Goal: Task Accomplishment & Management: Complete application form

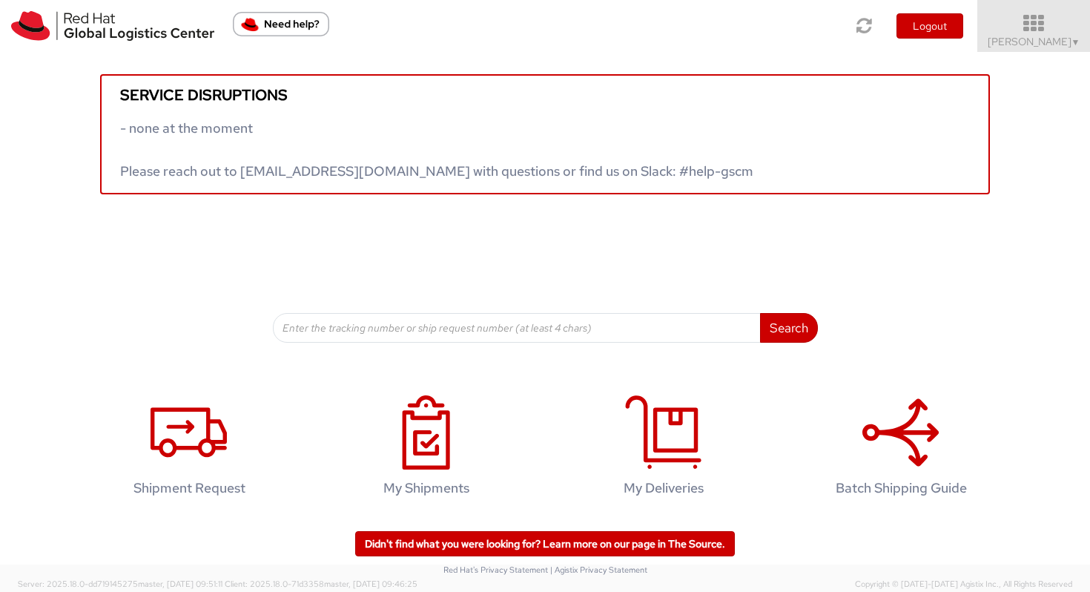
click at [1046, 35] on span "Vitoria Alencar ▼" at bounding box center [1034, 41] width 93 height 13
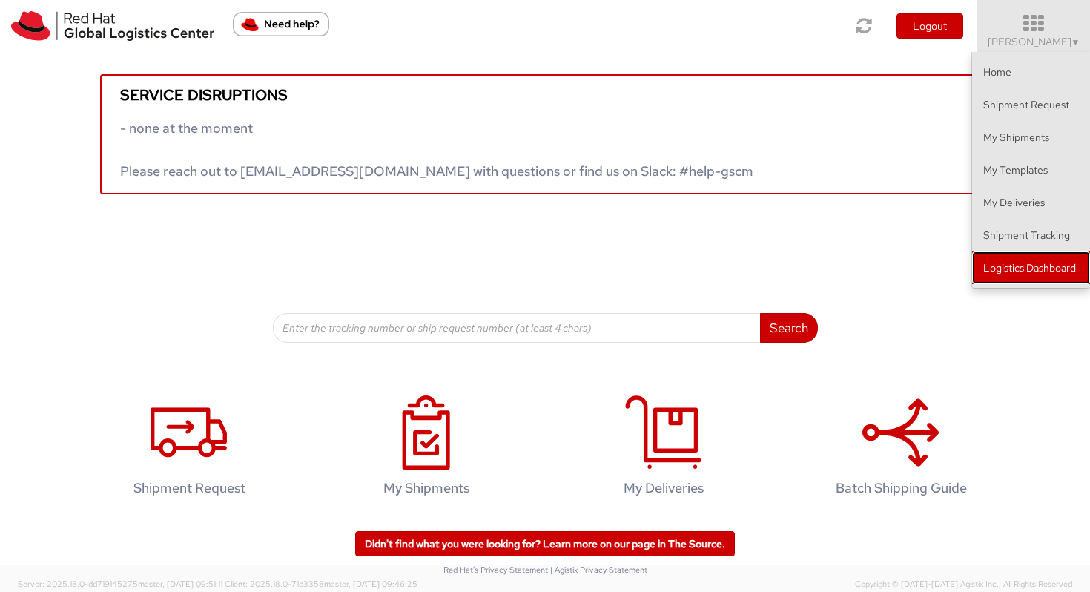
click at [1016, 260] on link "Logistics Dashboard" at bounding box center [1031, 267] width 118 height 33
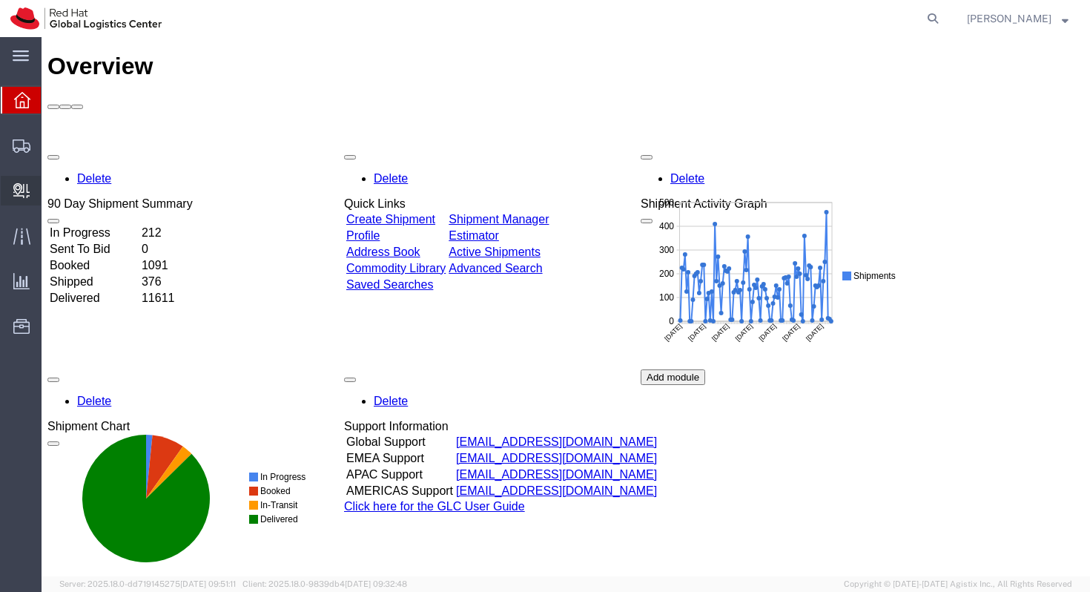
click at [22, 198] on icon at bounding box center [21, 190] width 16 height 15
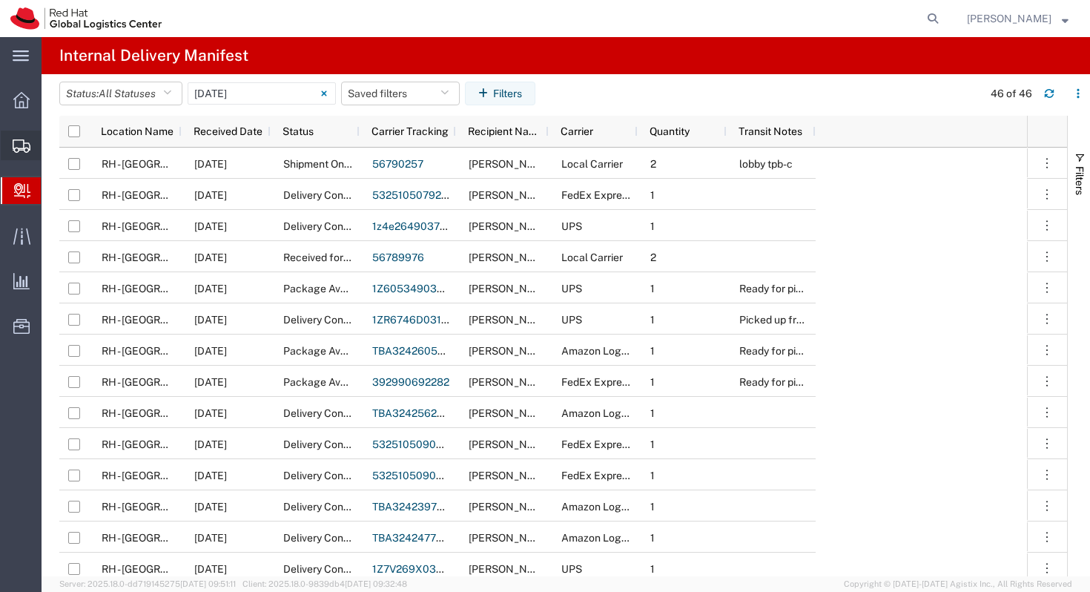
click at [22, 145] on icon at bounding box center [22, 145] width 18 height 13
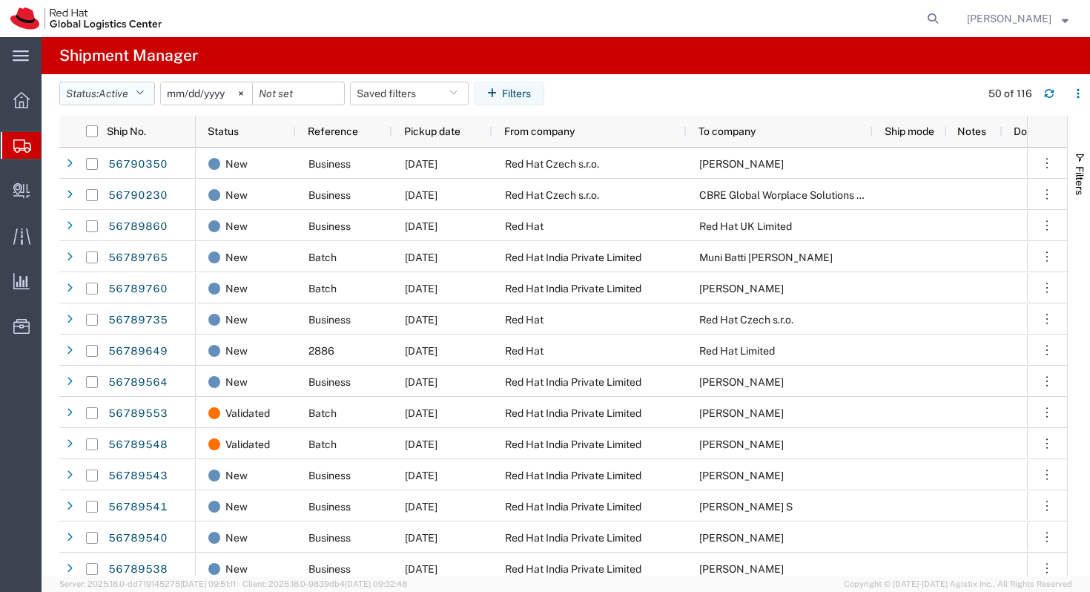
click at [127, 95] on span "Active" at bounding box center [114, 93] width 30 height 12
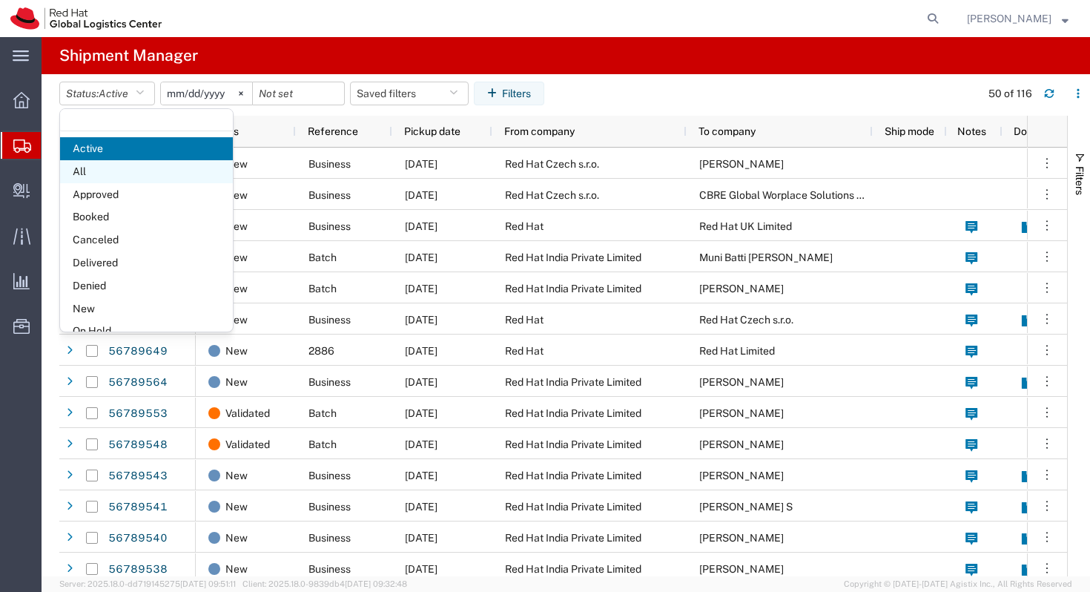
click at [118, 172] on span "All" at bounding box center [146, 171] width 173 height 23
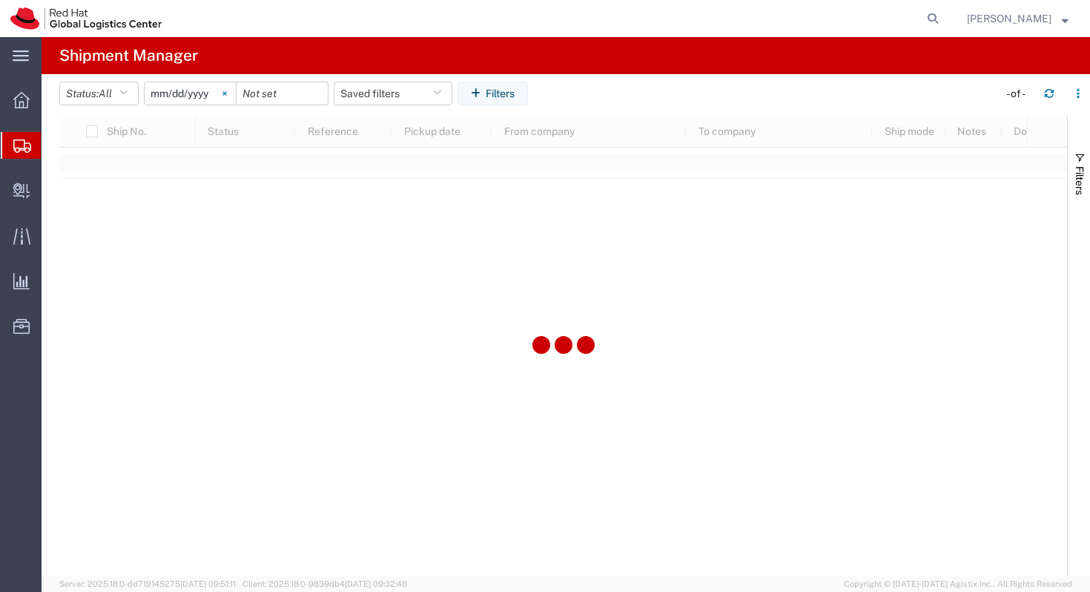
click at [225, 93] on svg-icon at bounding box center [225, 93] width 22 height 22
click at [208, 93] on input "date" at bounding box center [190, 93] width 91 height 22
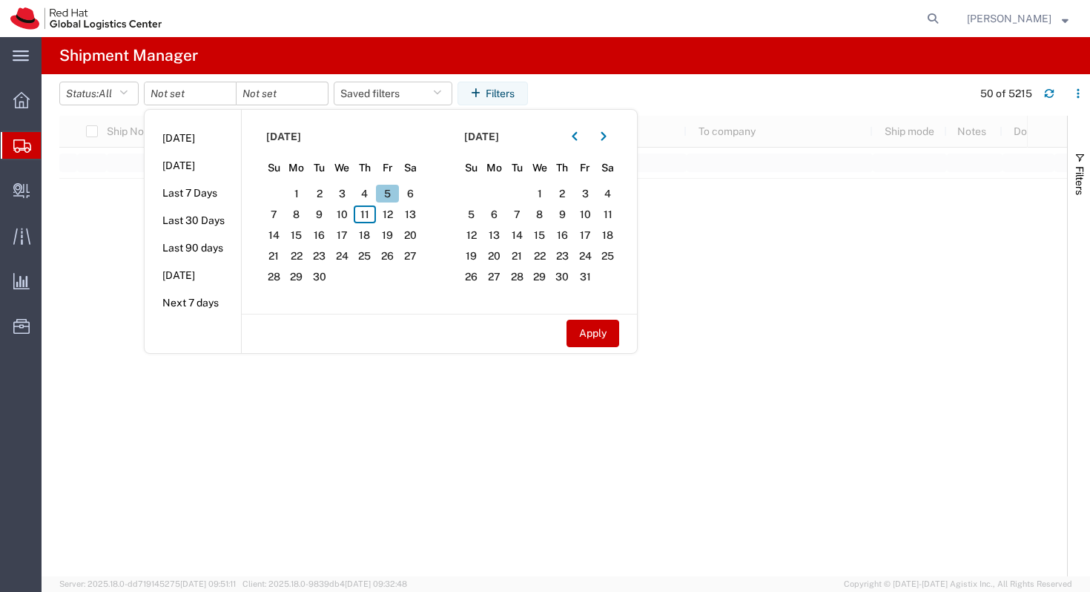
click at [392, 193] on span "5" at bounding box center [387, 194] width 23 height 18
click at [369, 217] on span "11" at bounding box center [365, 214] width 23 height 18
click at [582, 339] on button "Apply" at bounding box center [592, 333] width 53 height 27
type input "2025-09-05"
type input "2025-09-11"
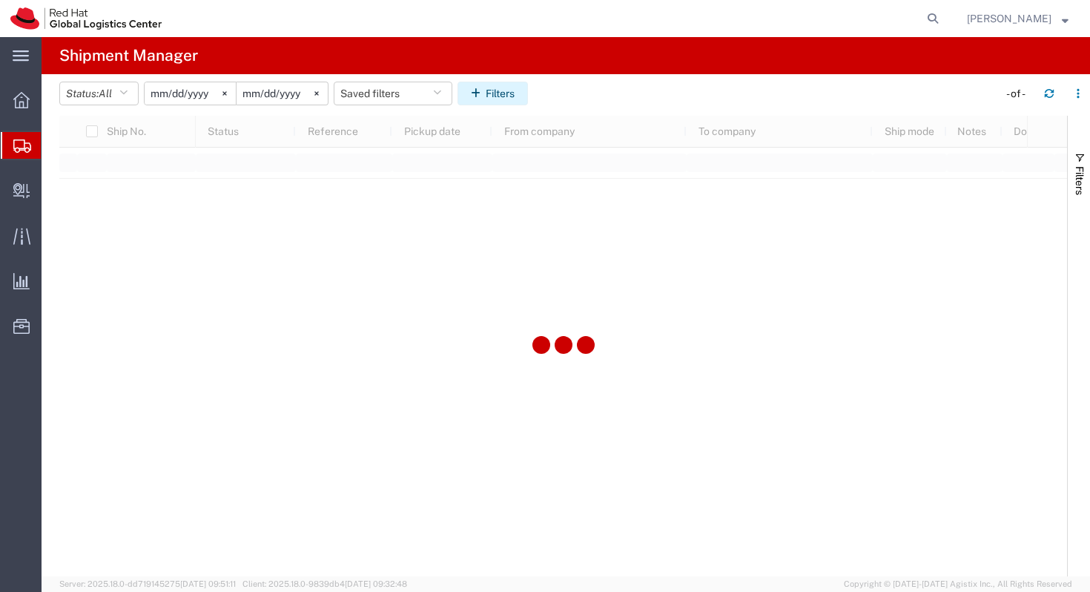
click at [526, 95] on button "Filters" at bounding box center [492, 94] width 70 height 24
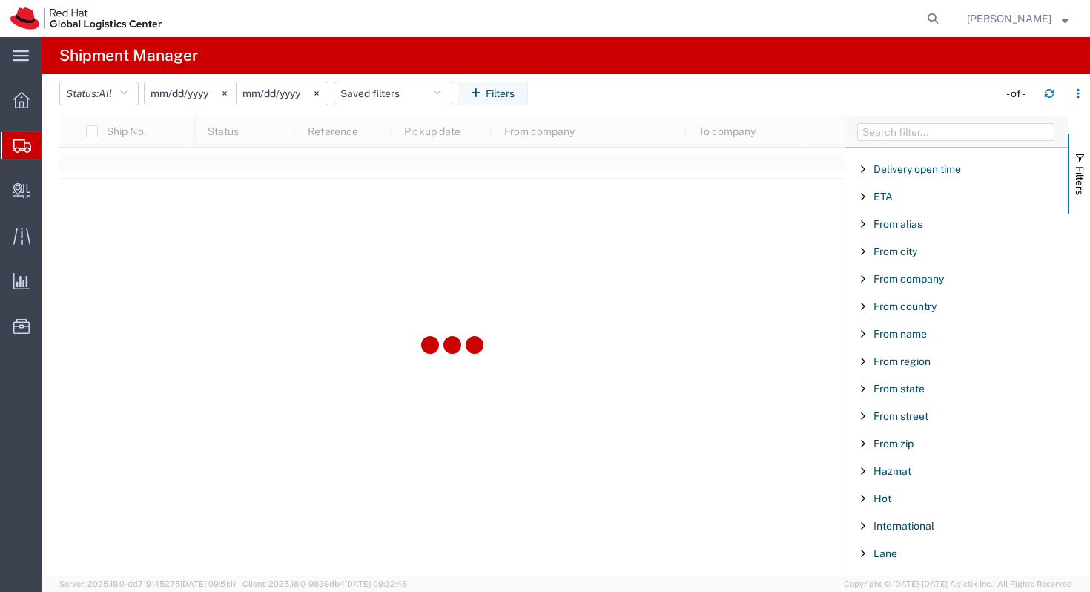
scroll to position [398, 0]
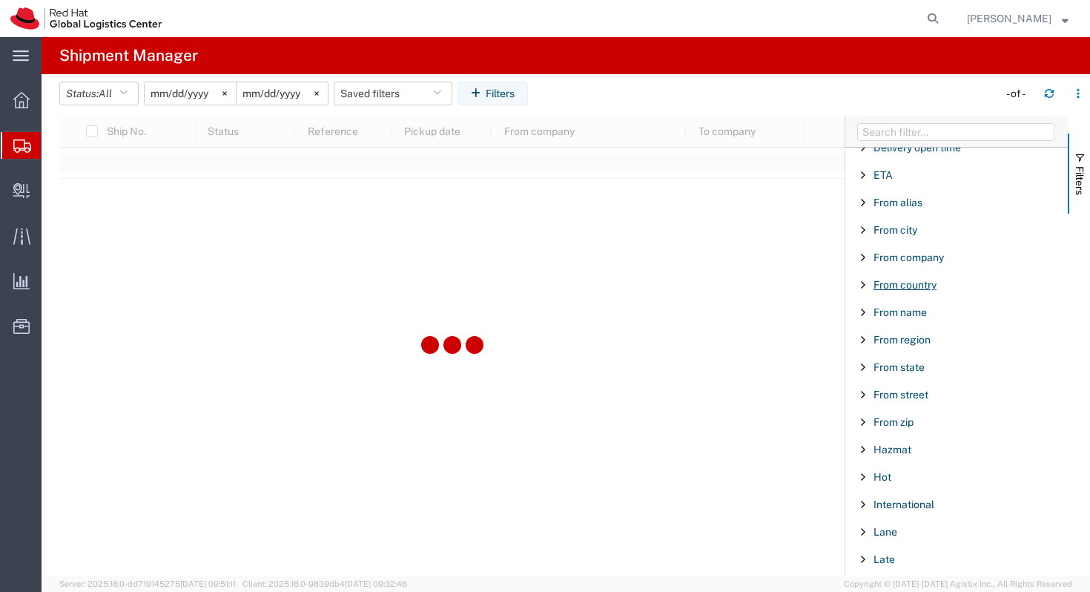
click at [911, 288] on span "From country" at bounding box center [904, 285] width 63 height 12
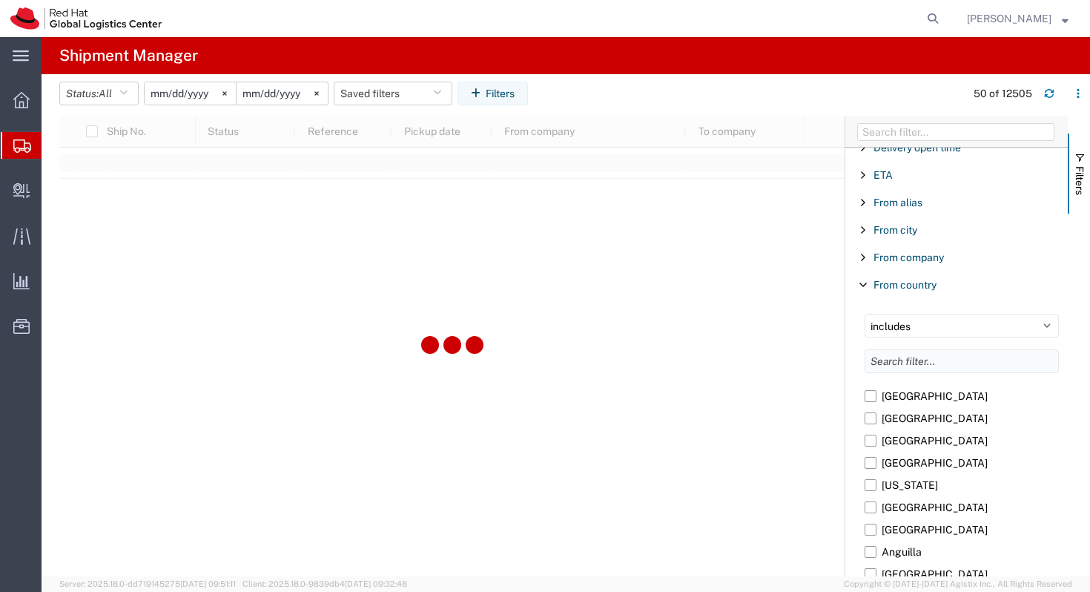
click at [906, 362] on input "Filter List 66 Filters" at bounding box center [962, 361] width 194 height 24
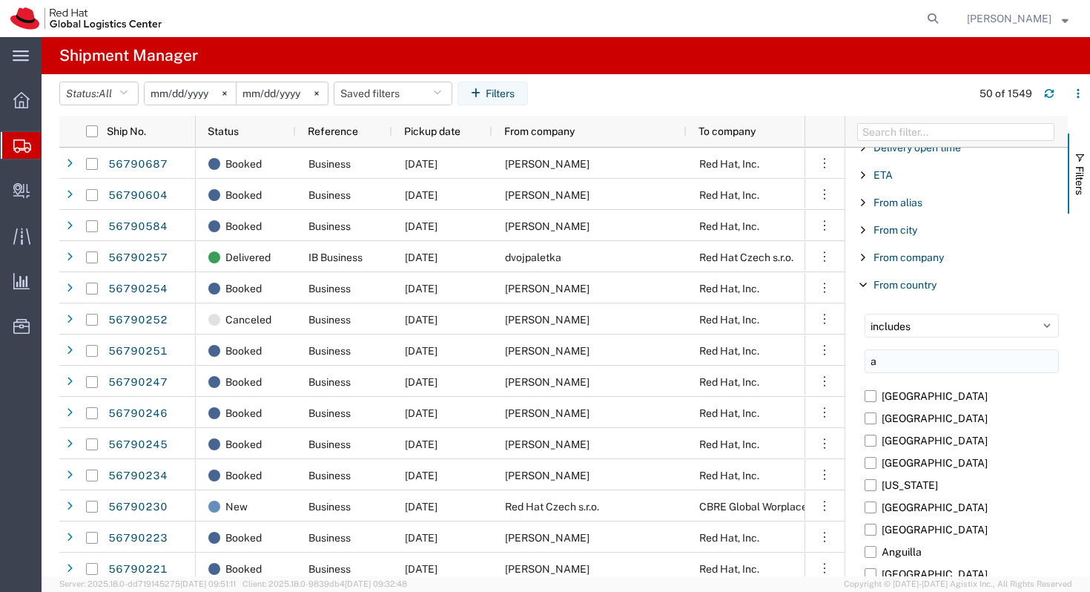
click at [965, 366] on input "a" at bounding box center [962, 361] width 194 height 24
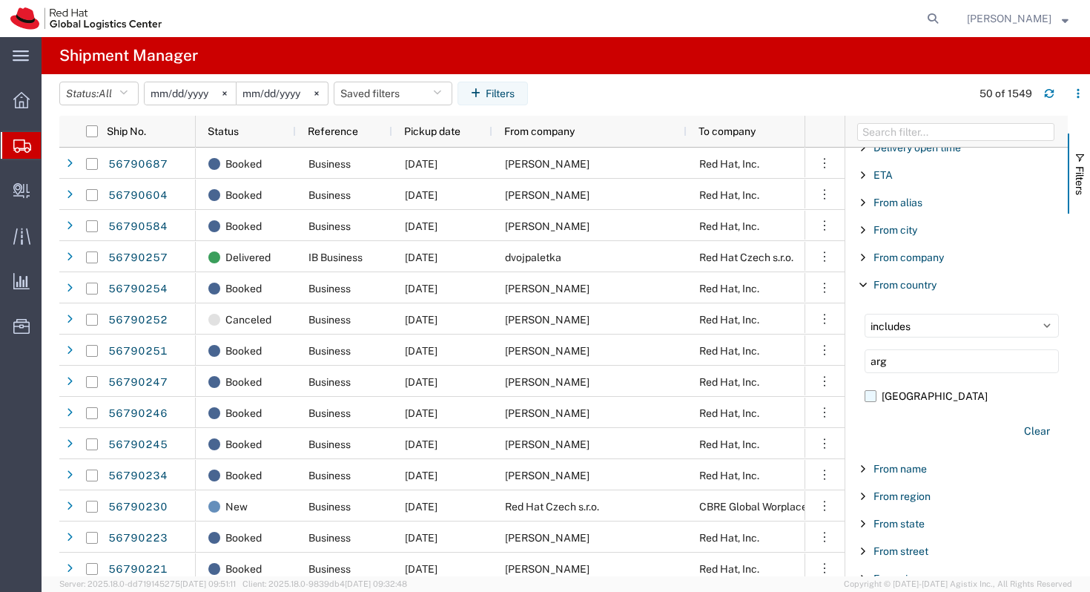
type input "arg"
click at [900, 389] on label "Argentina" at bounding box center [962, 396] width 194 height 22
click at [0, 0] on input "Argentina" at bounding box center [0, 0] width 0 height 0
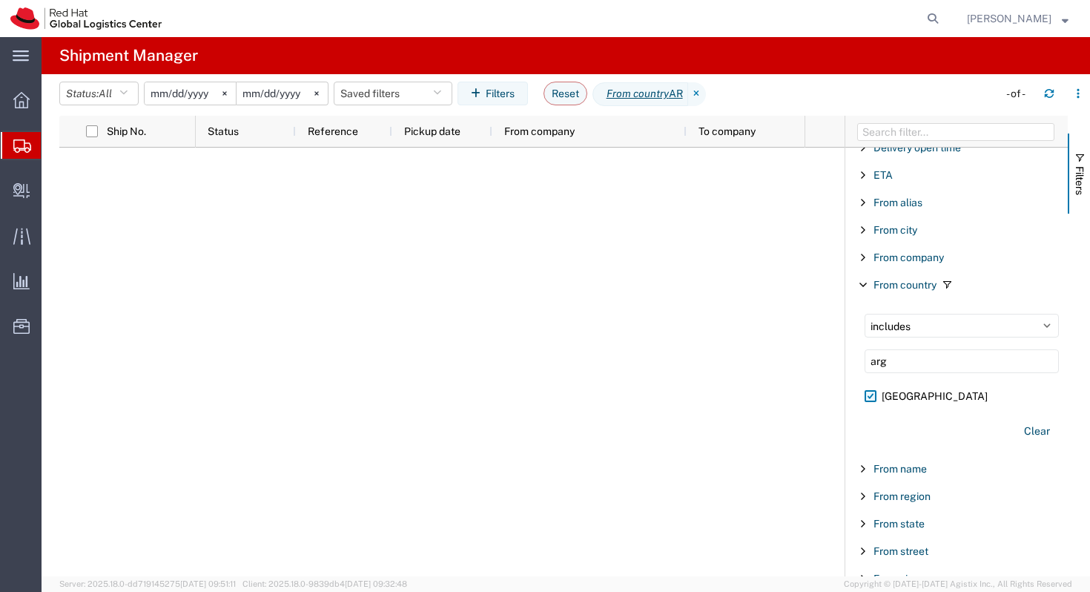
click at [868, 398] on label "Argentina" at bounding box center [962, 396] width 194 height 22
click at [0, 0] on input "Argentina" at bounding box center [0, 0] width 0 height 0
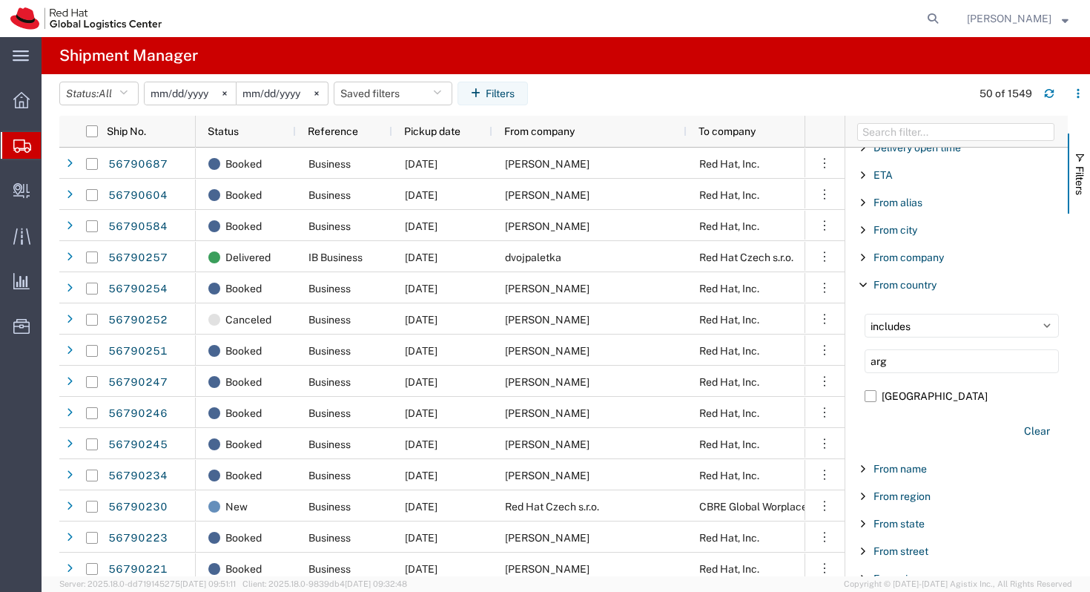
click at [865, 283] on span "Filter List 66 Filters" at bounding box center [863, 285] width 12 height 12
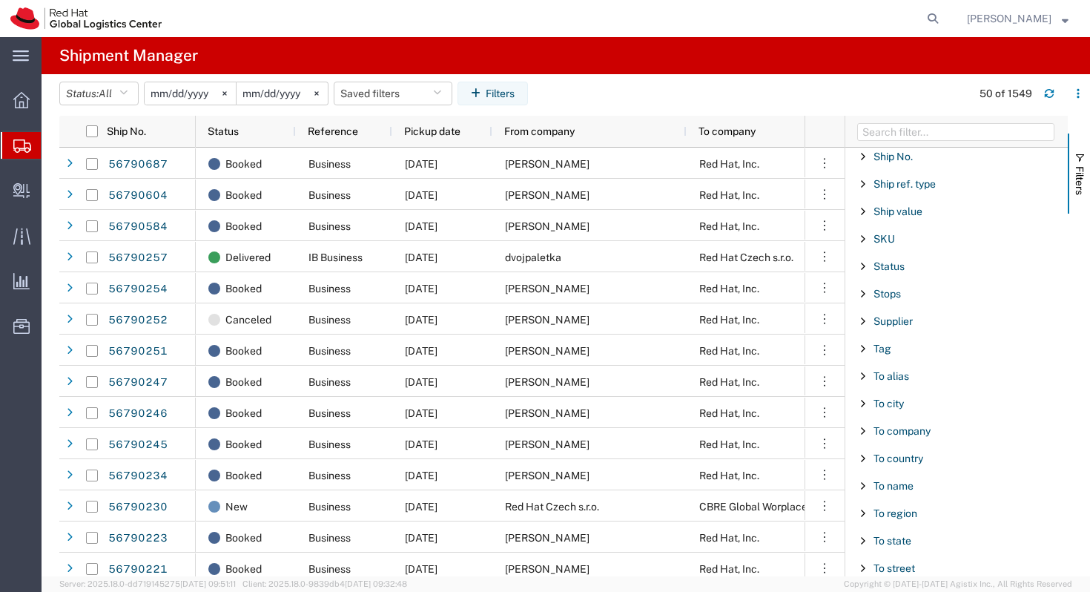
scroll to position [1278, 0]
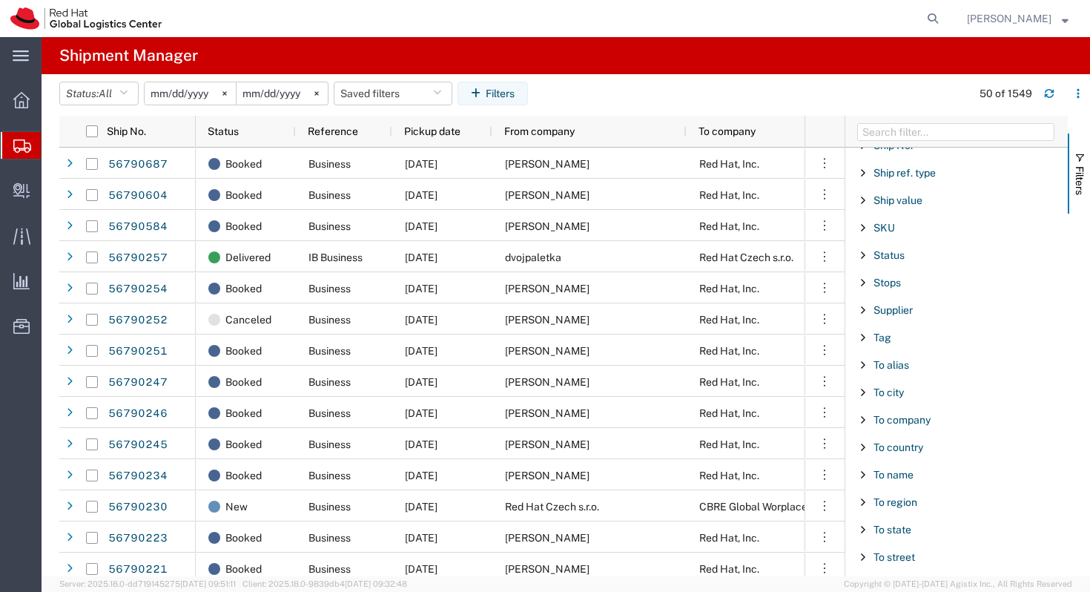
click at [860, 396] on span "Filter List 66 Filters" at bounding box center [863, 392] width 12 height 12
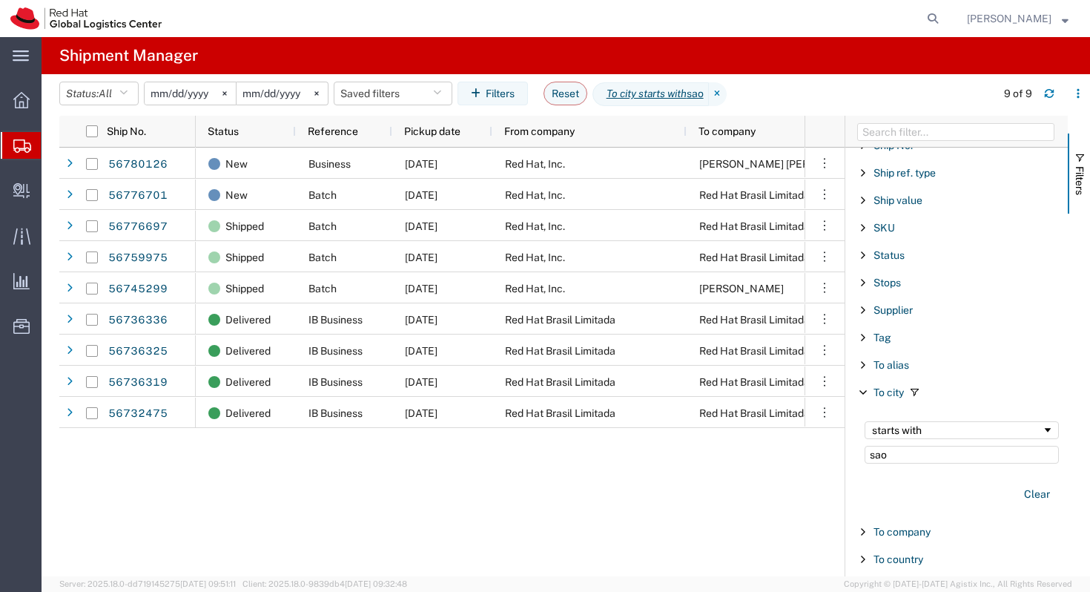
type input "sao"
click at [746, 482] on div "New Business 09/10/2025 Red Hat, Inc. Eduardo Carneiro de Assis New Batch 09/10…" at bounding box center [500, 362] width 609 height 429
click at [525, 93] on button "Filters" at bounding box center [492, 94] width 70 height 24
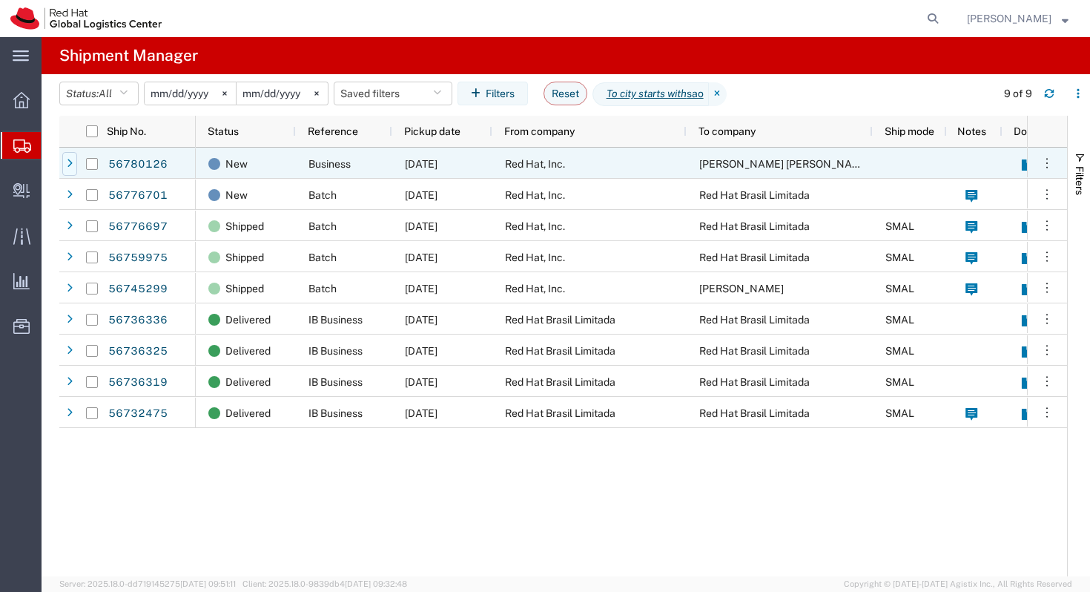
click at [65, 166] on div at bounding box center [69, 164] width 15 height 24
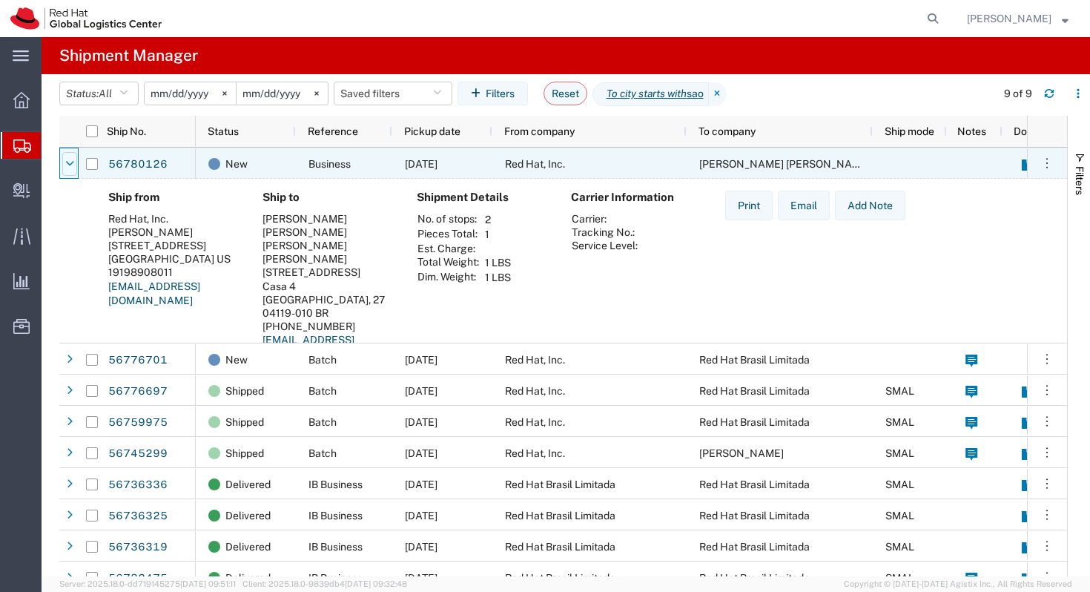
click at [64, 165] on div at bounding box center [69, 164] width 15 height 24
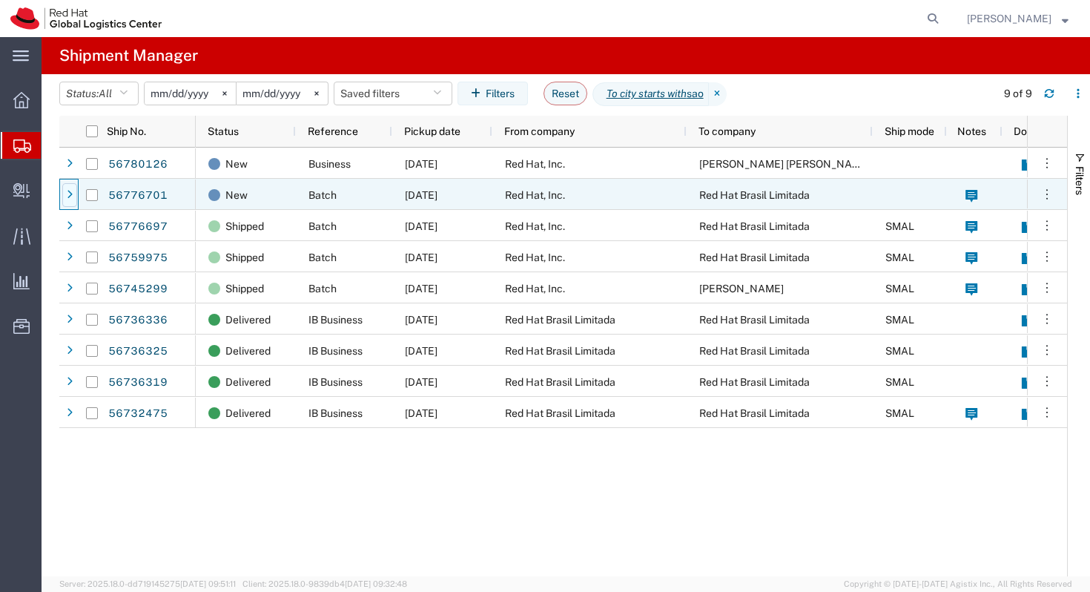
click at [64, 201] on div at bounding box center [69, 195] width 15 height 24
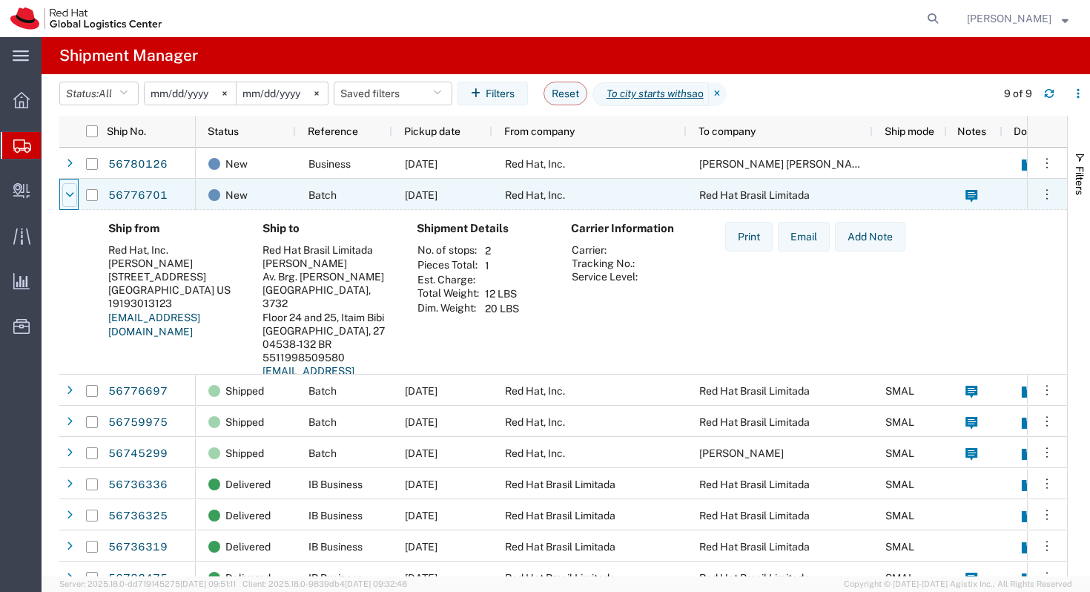
click at [64, 202] on div at bounding box center [69, 195] width 15 height 24
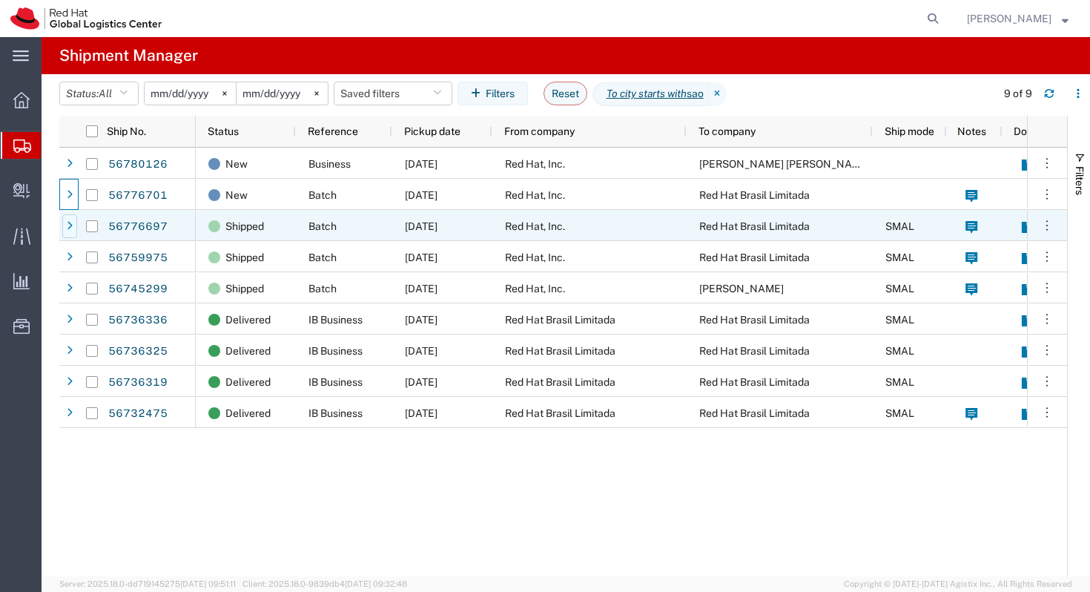
click at [67, 233] on div at bounding box center [69, 226] width 15 height 24
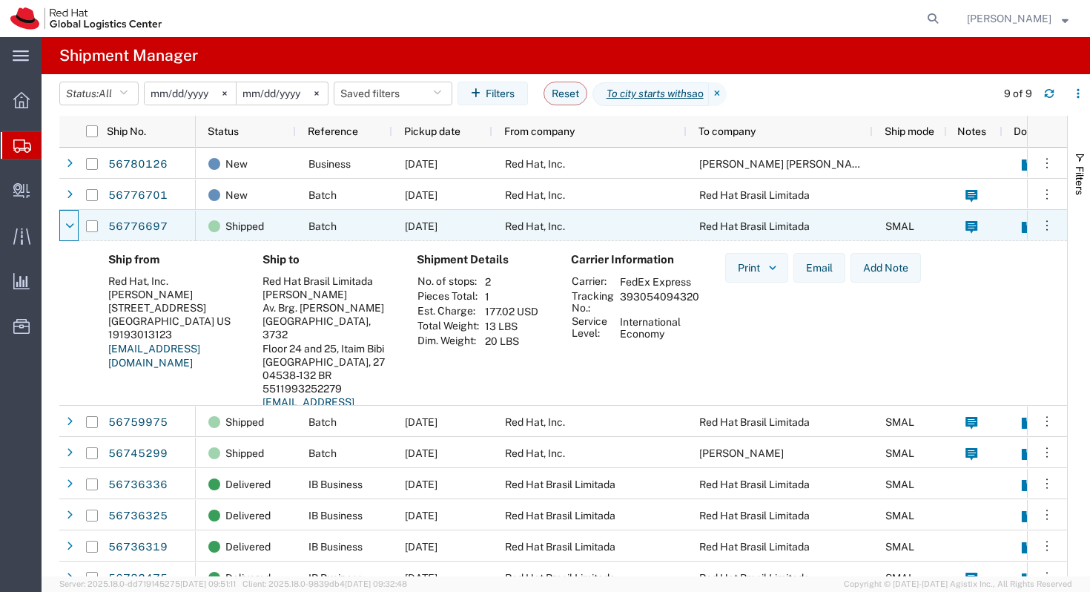
click at [67, 233] on div at bounding box center [69, 226] width 15 height 24
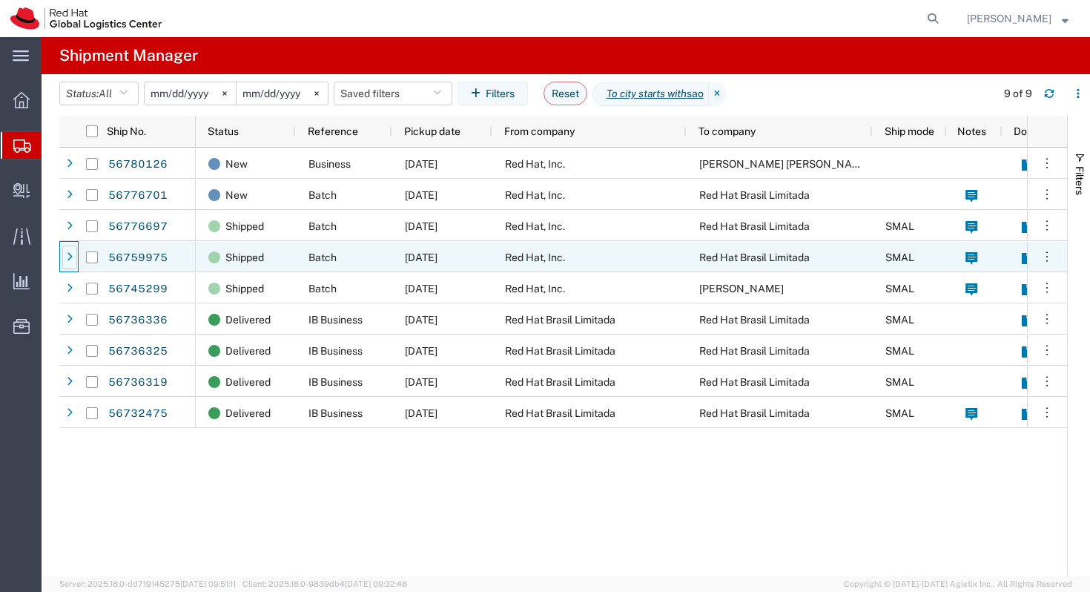
click at [69, 254] on icon at bounding box center [70, 257] width 6 height 10
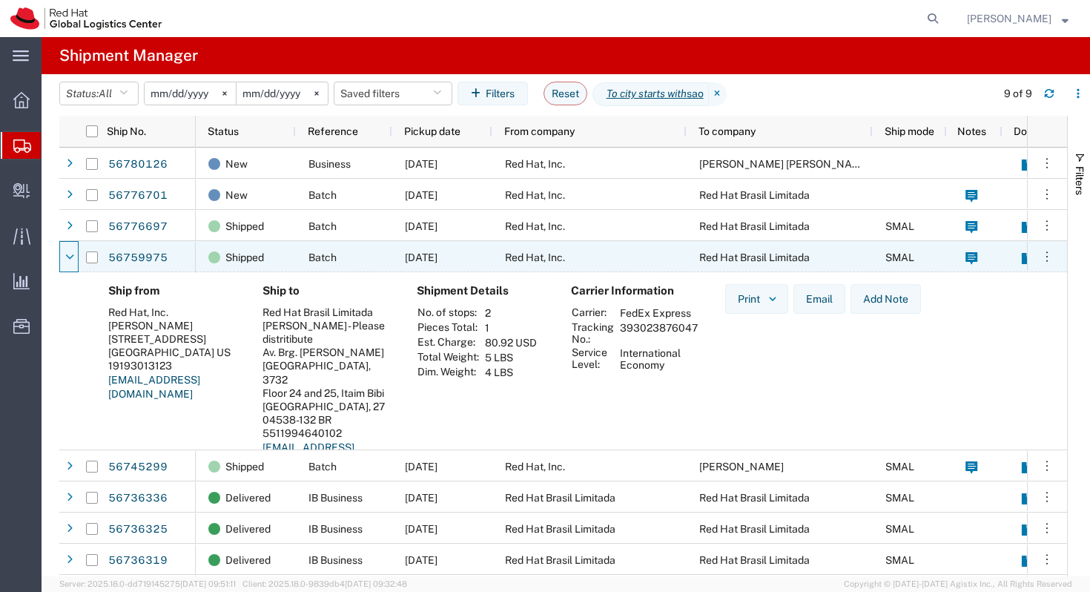
click at [69, 254] on icon at bounding box center [69, 257] width 9 height 10
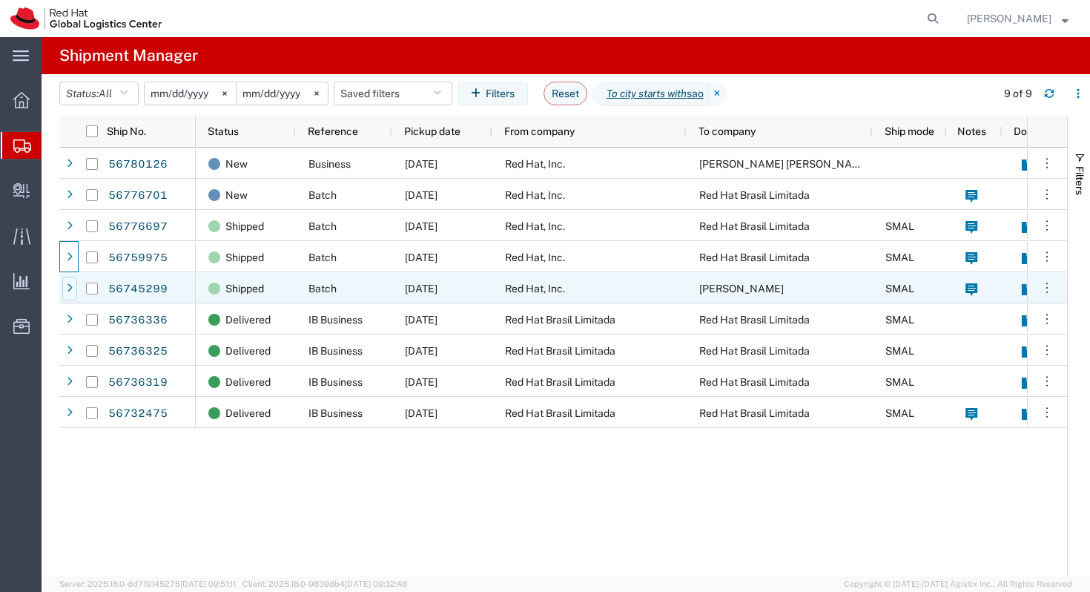
click at [72, 293] on icon at bounding box center [70, 288] width 6 height 10
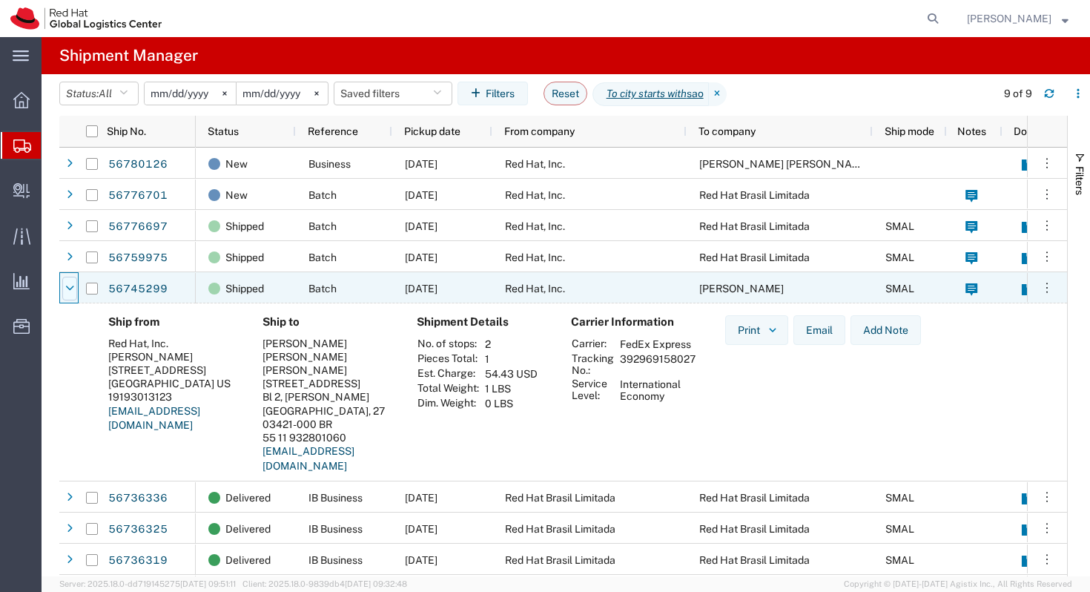
click at [67, 286] on icon at bounding box center [69, 288] width 9 height 10
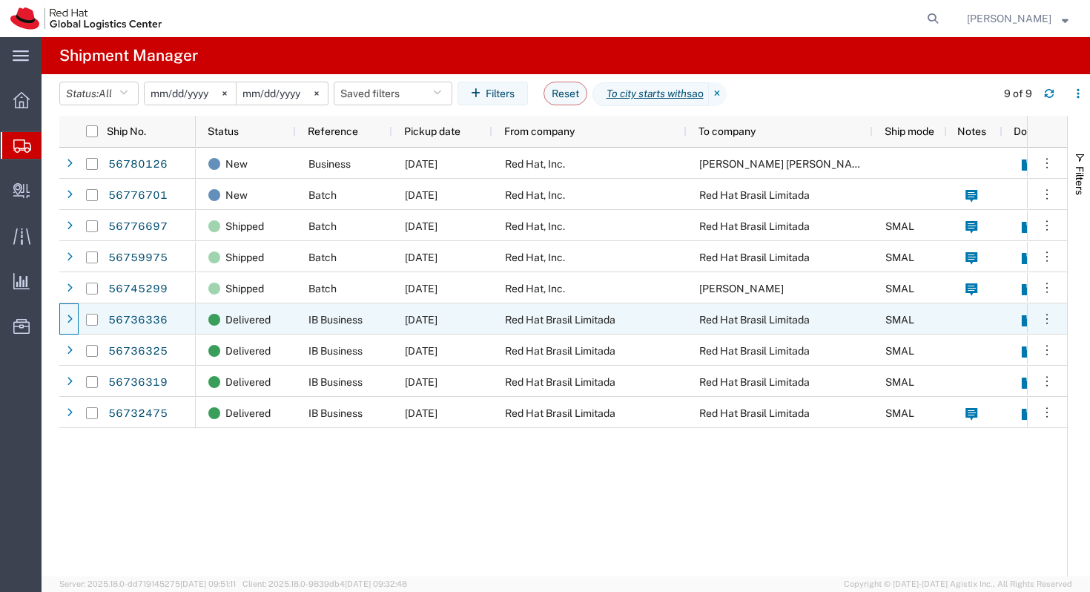
click at [70, 332] on span at bounding box center [69, 319] width 15 height 31
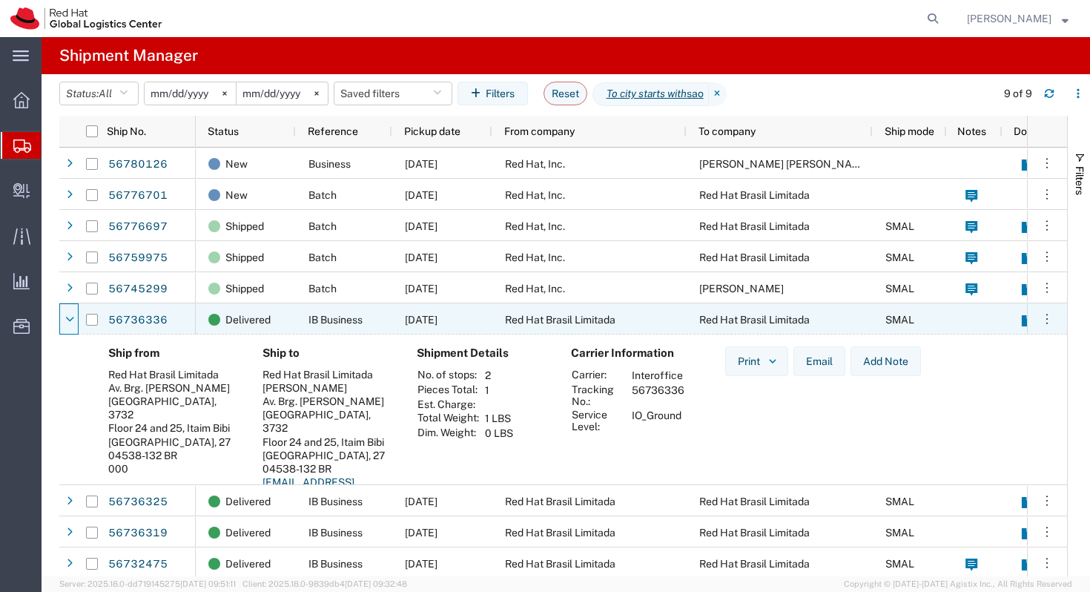
click at [70, 332] on span at bounding box center [69, 319] width 15 height 31
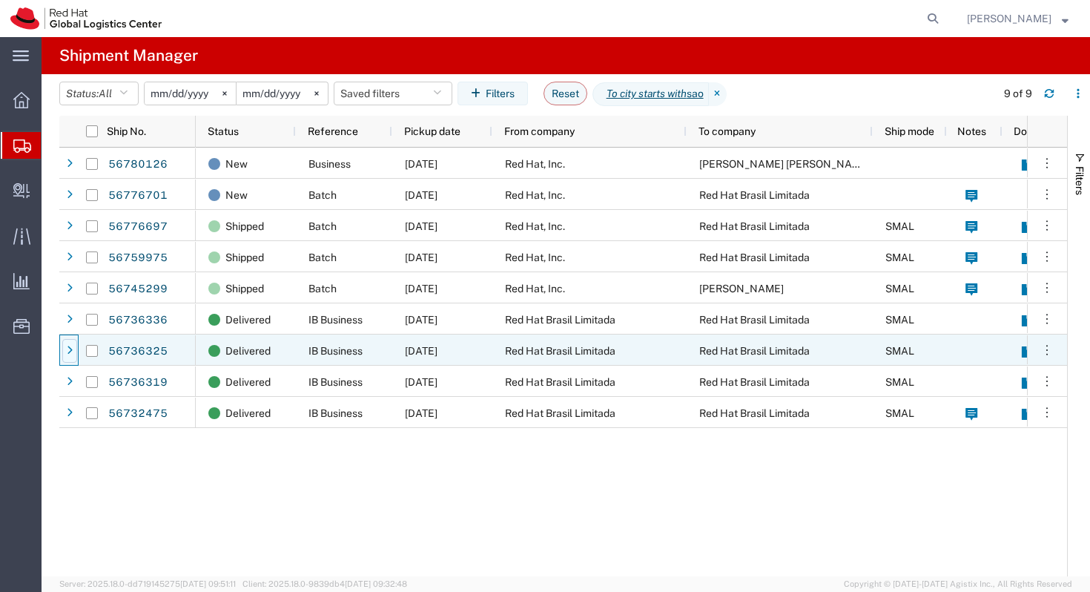
click at [70, 352] on icon at bounding box center [70, 351] width 6 height 10
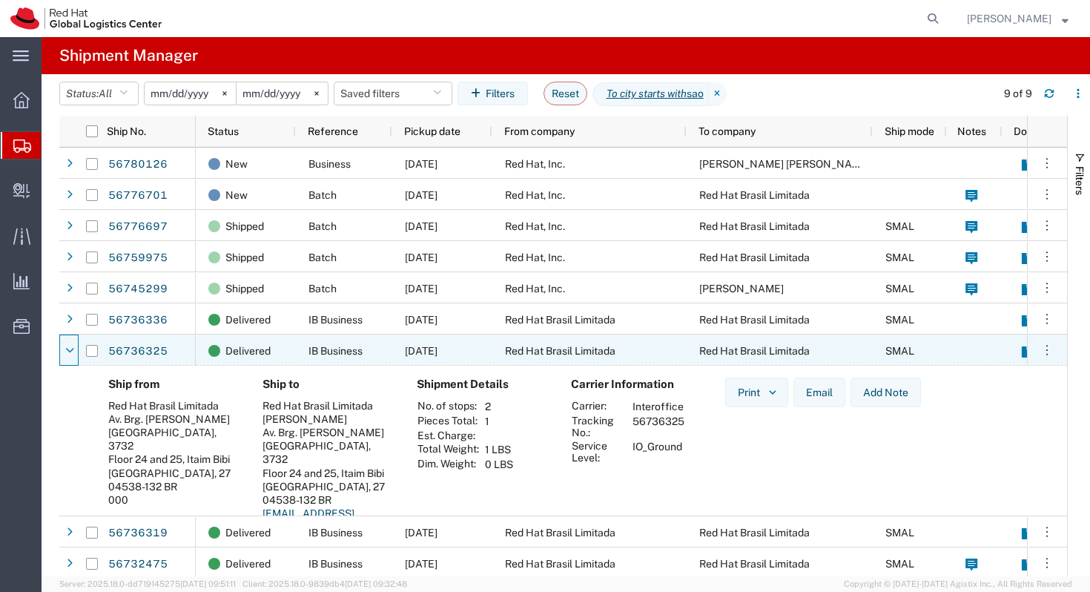
click at [70, 352] on icon at bounding box center [69, 351] width 9 height 10
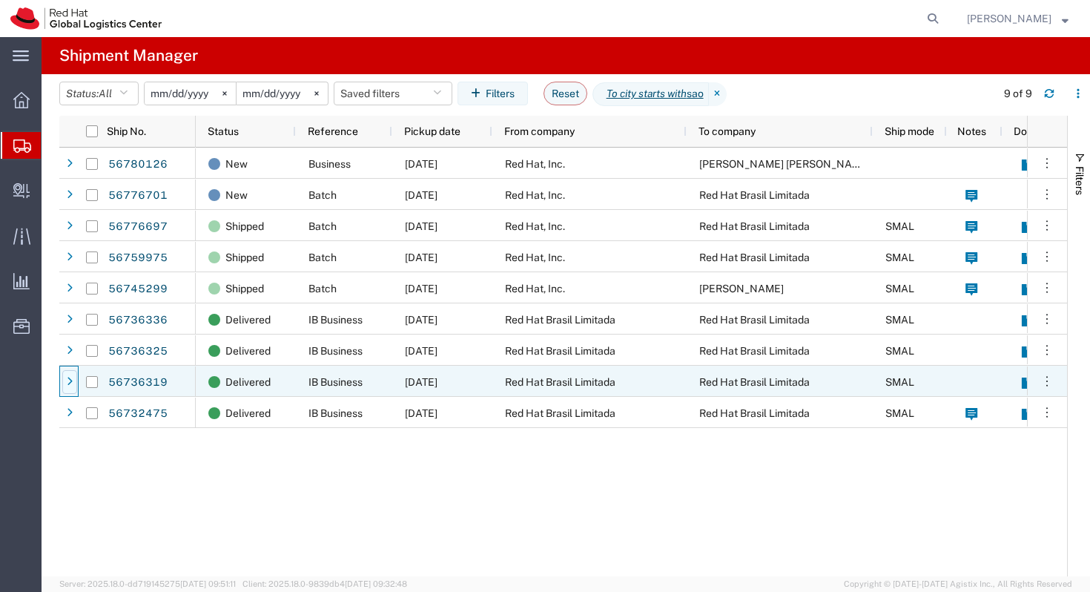
click at [67, 380] on icon at bounding box center [70, 382] width 6 height 10
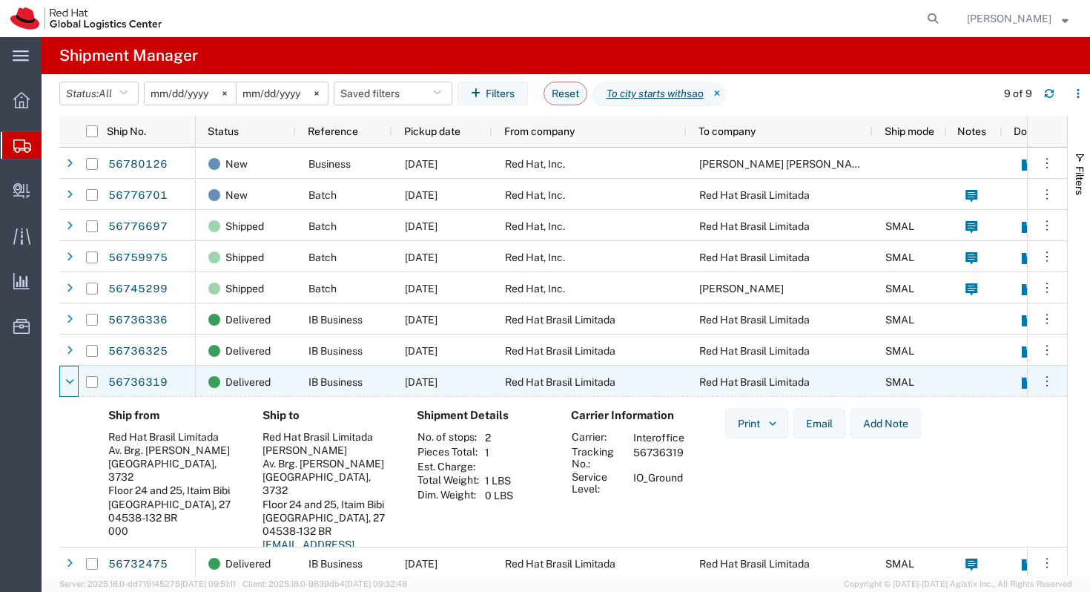
click at [67, 380] on icon at bounding box center [69, 382] width 9 height 10
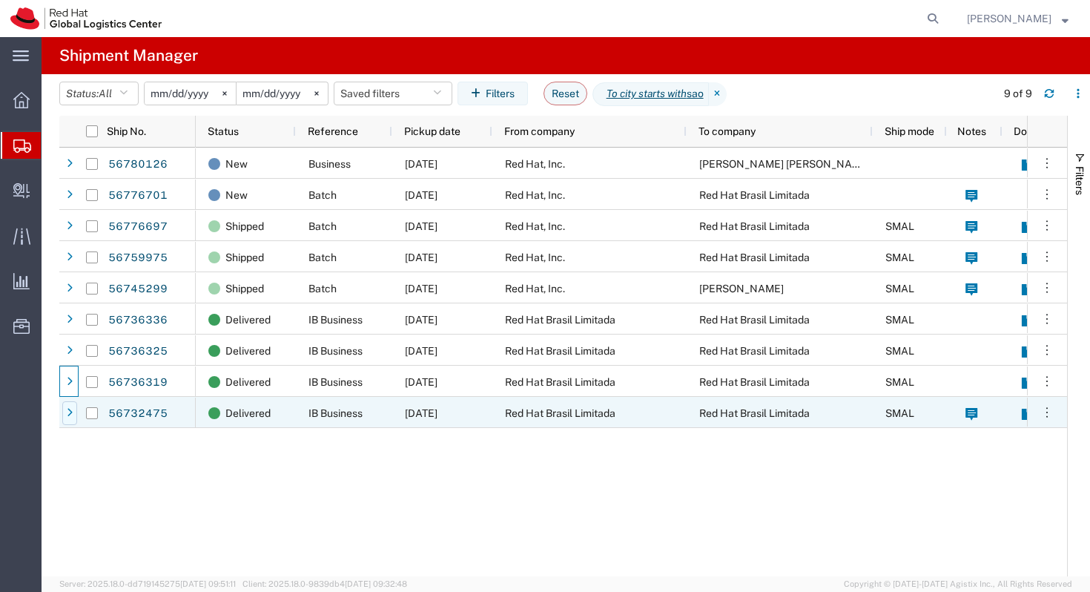
click at [70, 413] on icon at bounding box center [70, 413] width 6 height 10
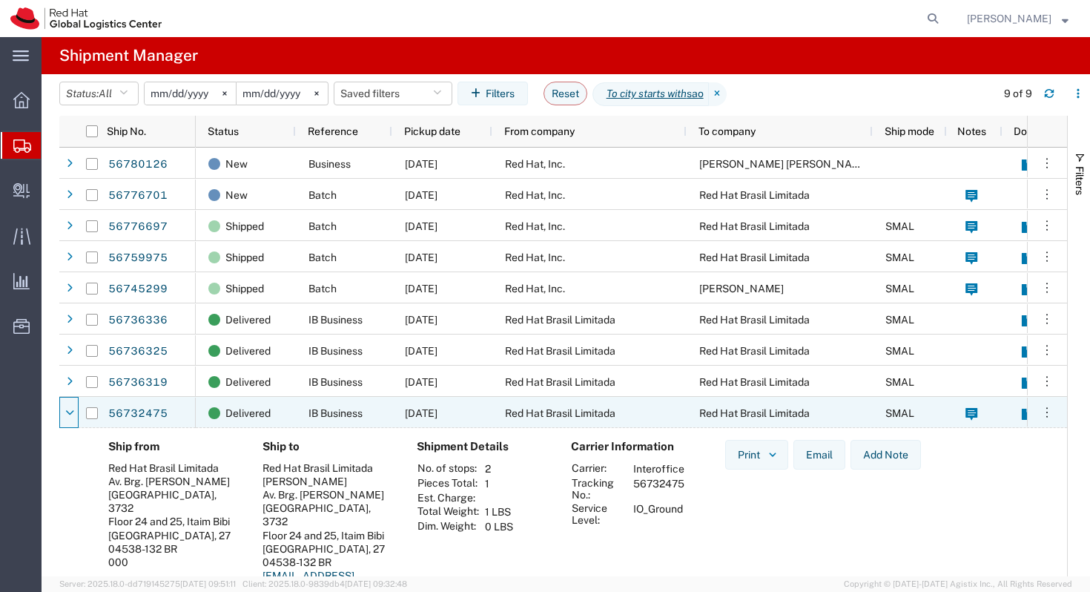
click at [70, 413] on icon at bounding box center [69, 413] width 9 height 10
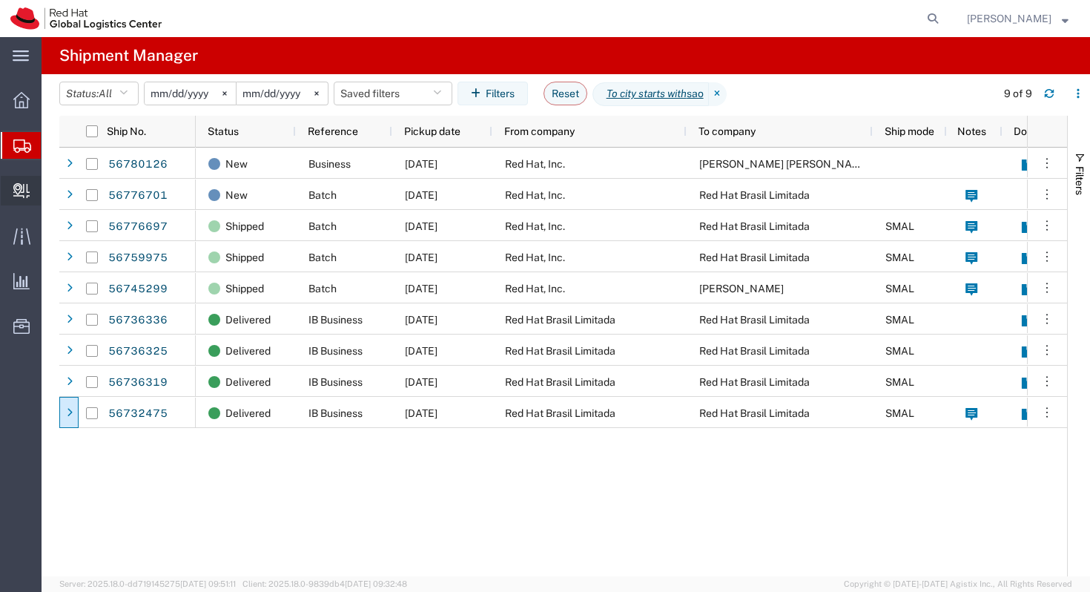
click at [15, 191] on icon at bounding box center [21, 190] width 16 height 15
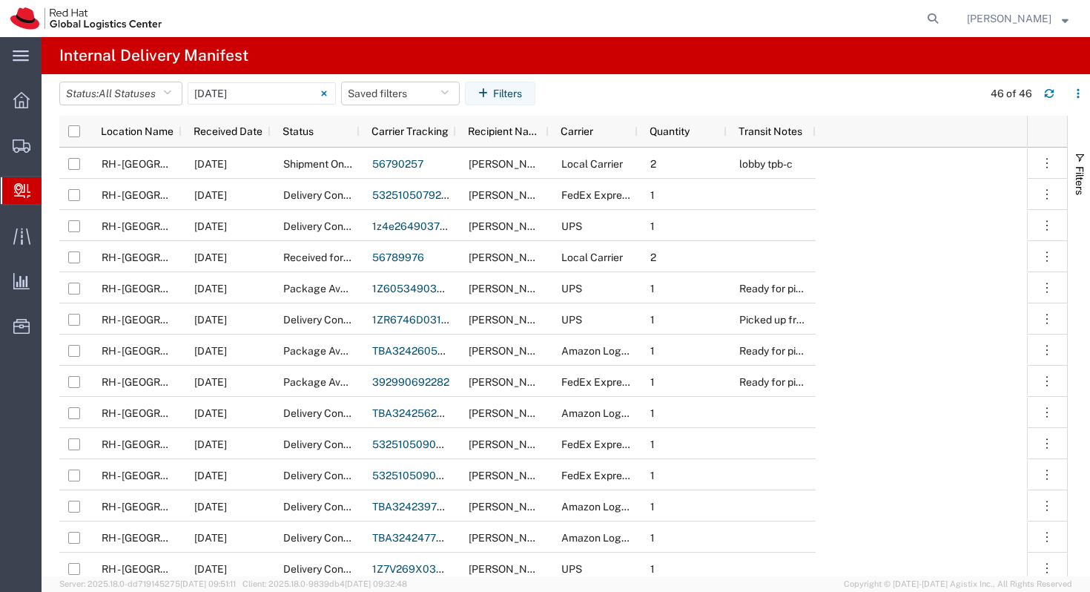
click at [0, 0] on span "Create Delivery" at bounding box center [0, 0] width 0 height 0
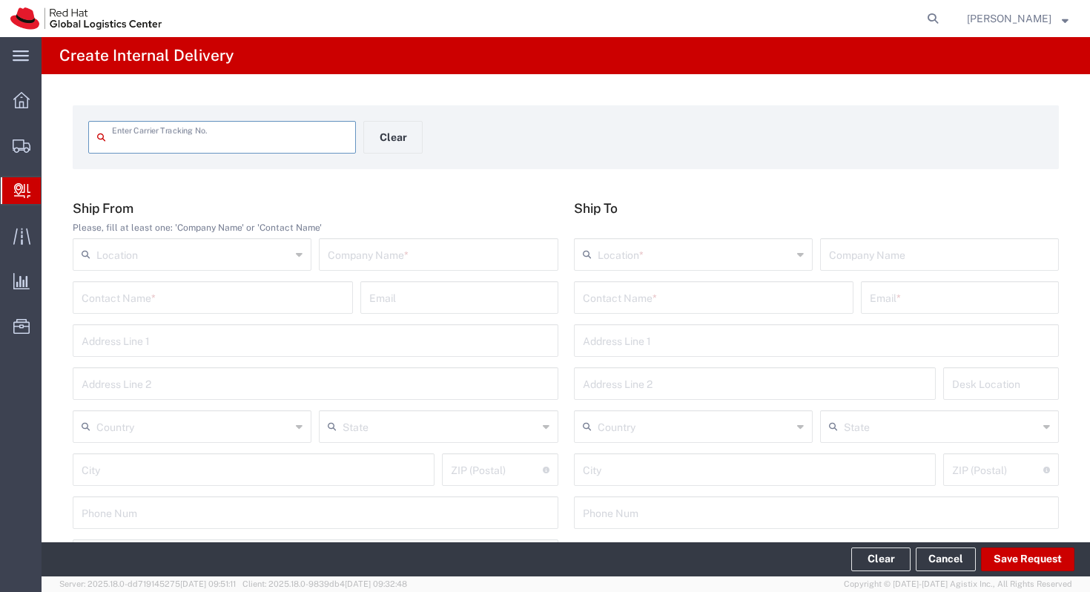
click at [158, 272] on div "Location RH - Amsterdam - MSO RH - Amsterdam Data Center RH - Ashburn Data Cent…" at bounding box center [315, 259] width 493 height 43
click at [166, 260] on input "text" at bounding box center [193, 253] width 194 height 26
click at [222, 277] on span "RH - Sao Paulo" at bounding box center [192, 286] width 236 height 23
type input "RH - Sao Paulo"
type input "Red Hat Brasil Limitada"
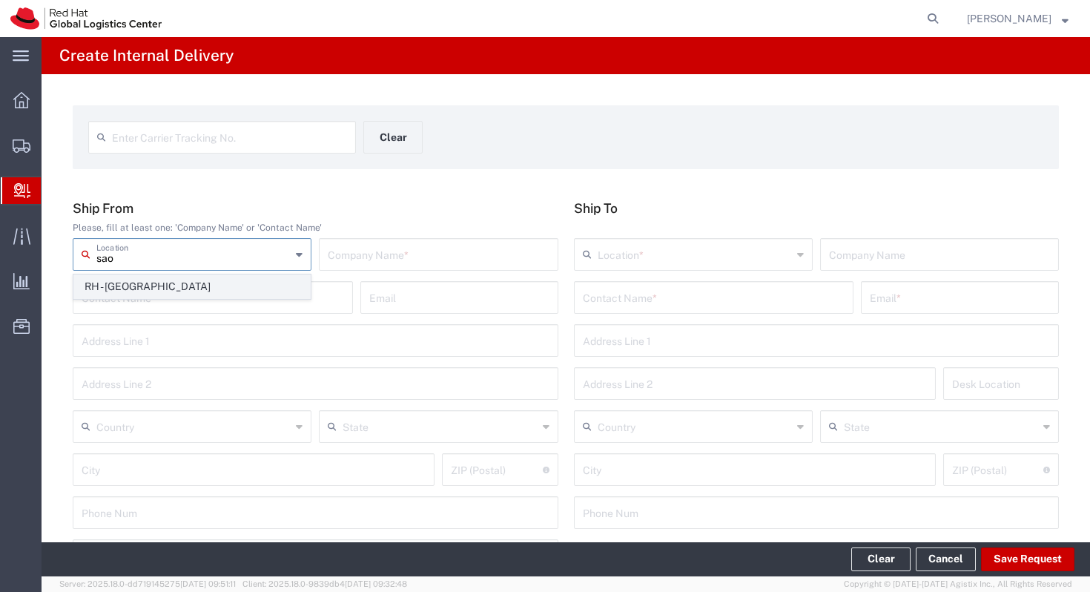
type input "Av. Brg. Faria Lima, 3732"
type input "Floor 24 and 25, Itaim Bibi"
type input "Brazil"
type input "SAO PAULO"
type input "04538-132"
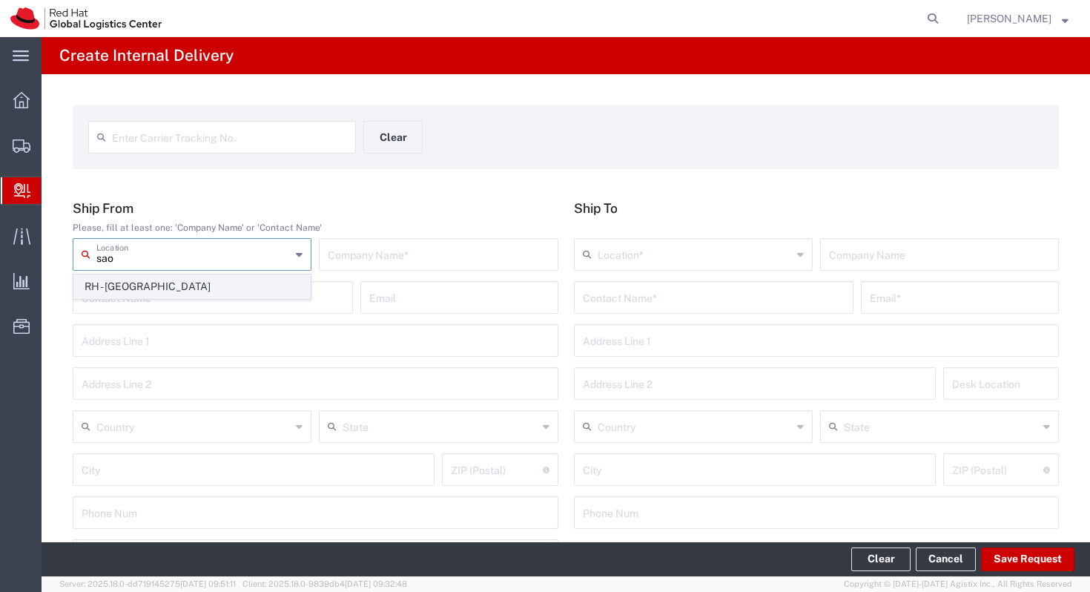
type input "000"
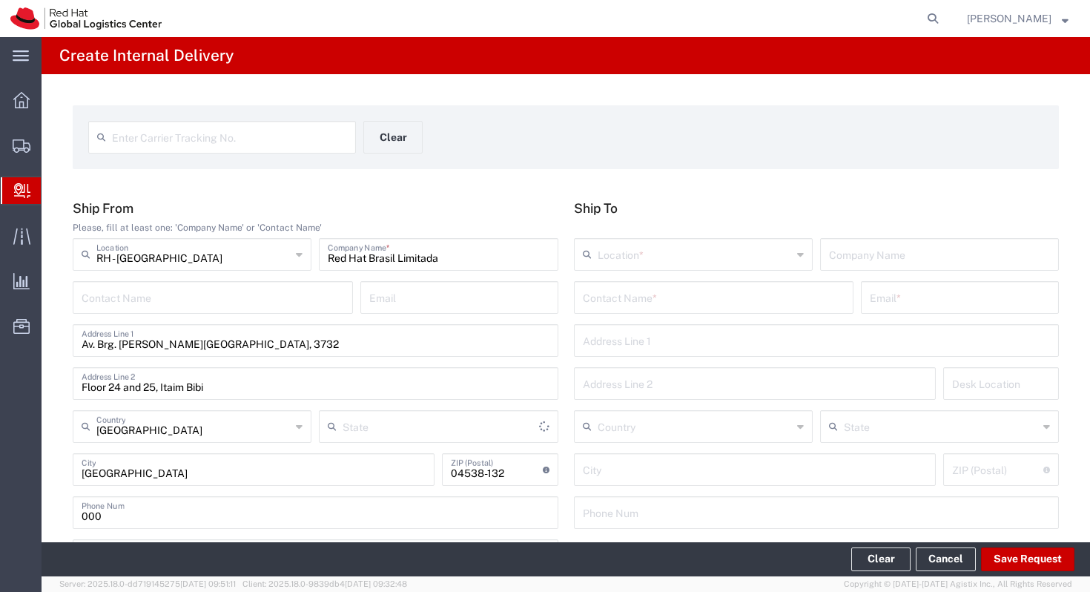
type input "São Paulo"
click at [599, 290] on input "text" at bounding box center [714, 296] width 262 height 26
click at [657, 306] on input "reja" at bounding box center [714, 296] width 262 height 26
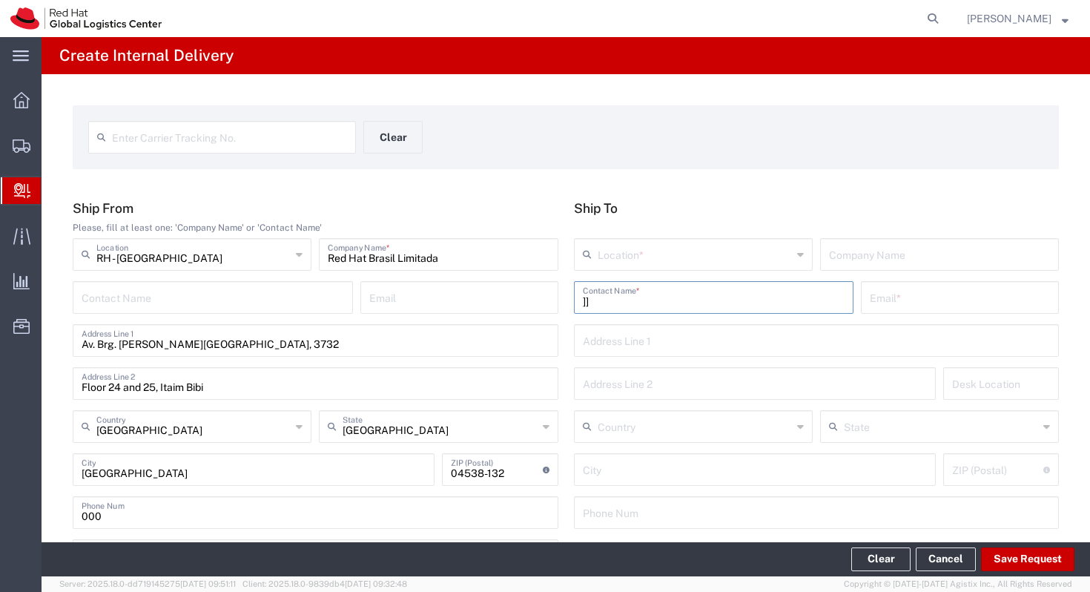
type input "]"
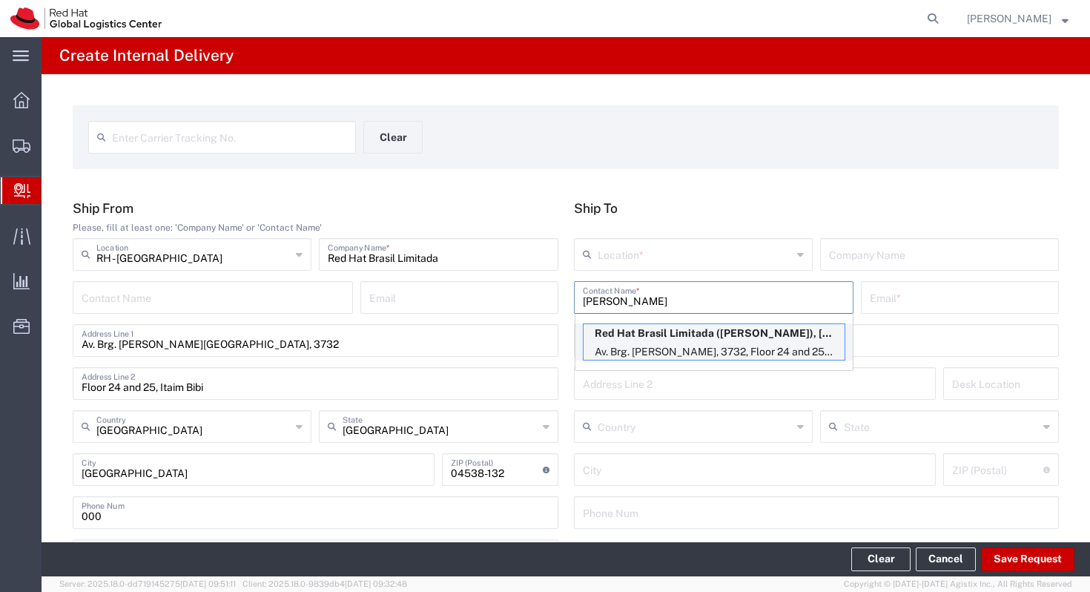
type input "rejane"
click at [787, 335] on p "Red Hat Brasil Limitada (Rejane Rossi), rrossi@redhat.com" at bounding box center [714, 333] width 261 height 19
type input "RH - Sao Paulo"
type input "Red Hat Brasil Limitada"
type input "Rejane Rossi"
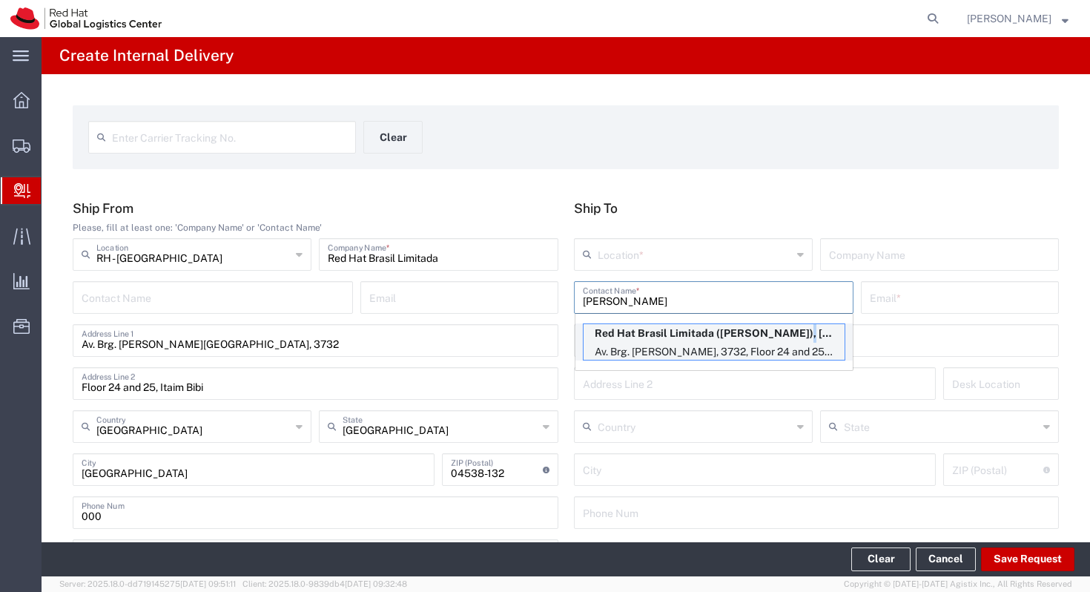
type input "rrossi@redhat.com"
type input "Av. Brg. Faria Lima, 3732"
type input "Floor 24 and 25, Itaim Bibi"
type input "FLEX"
type input "Brazil"
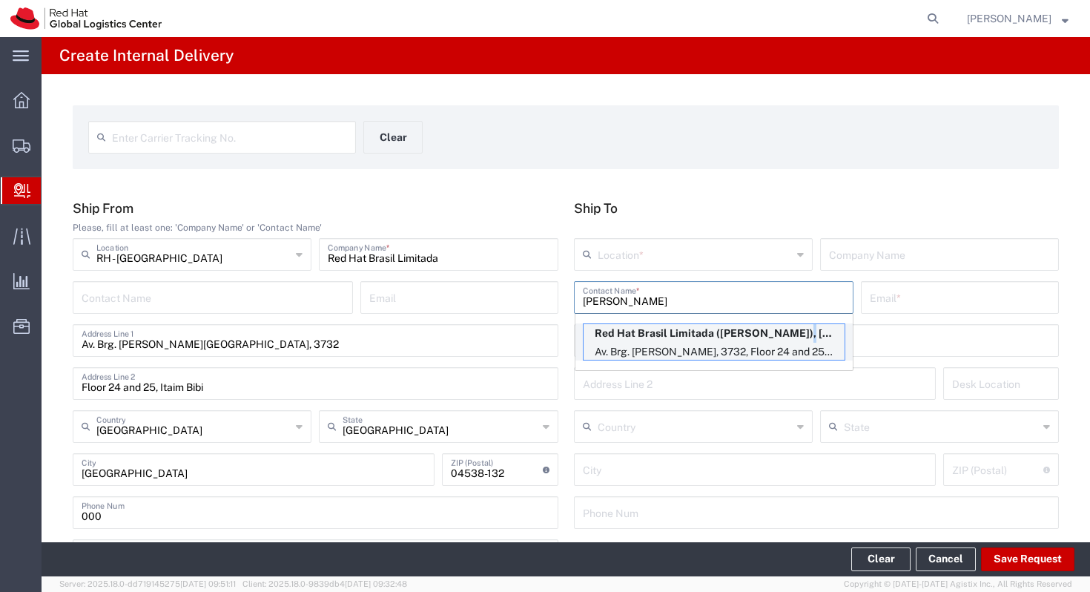
type input "SAO PAULO"
type input "04538-132"
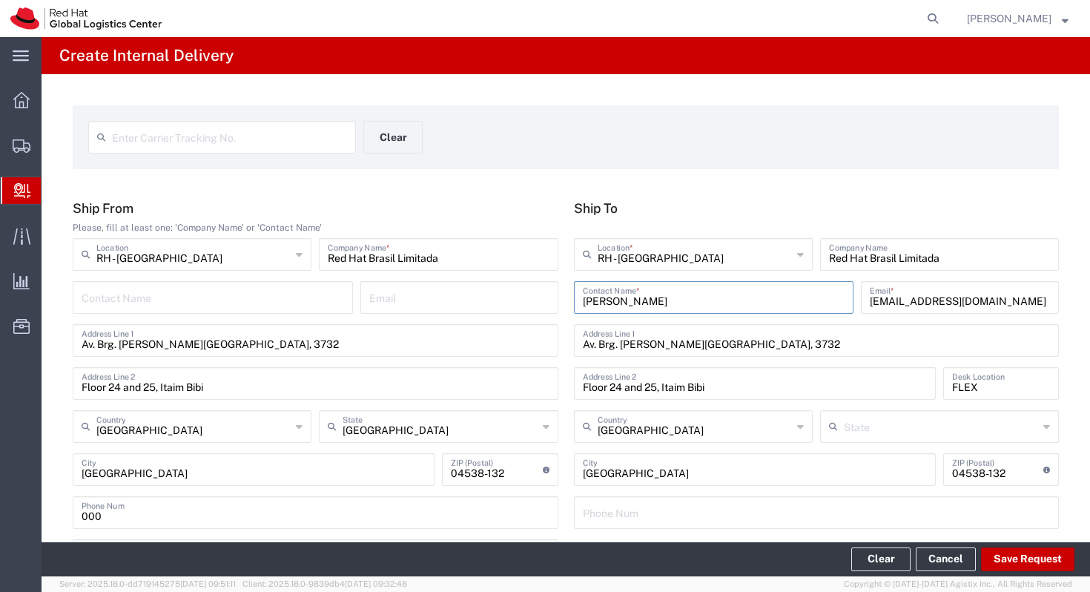
type input "São Paulo"
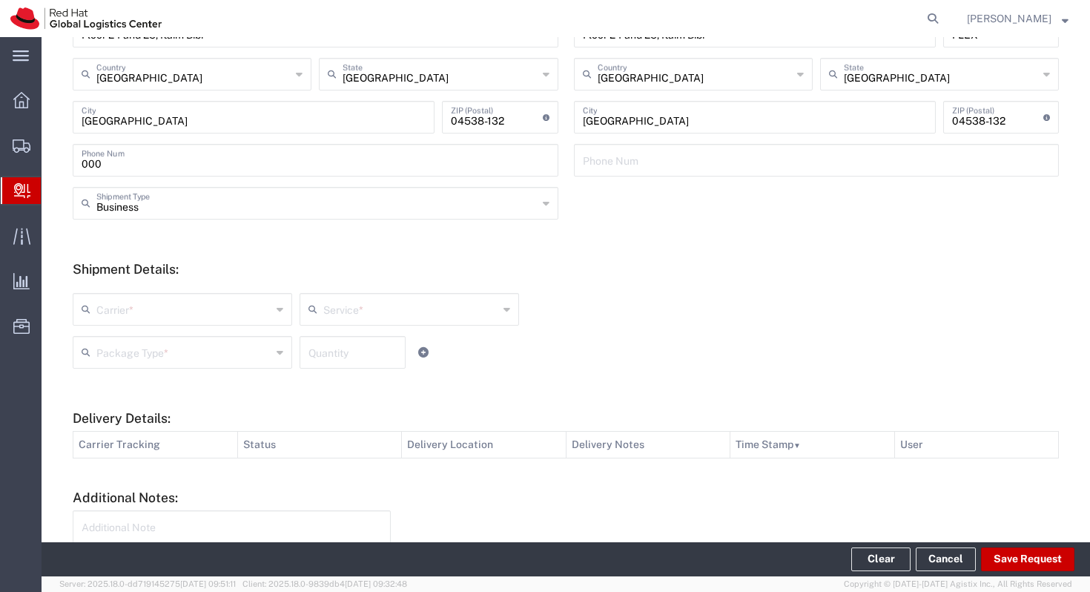
scroll to position [400, 0]
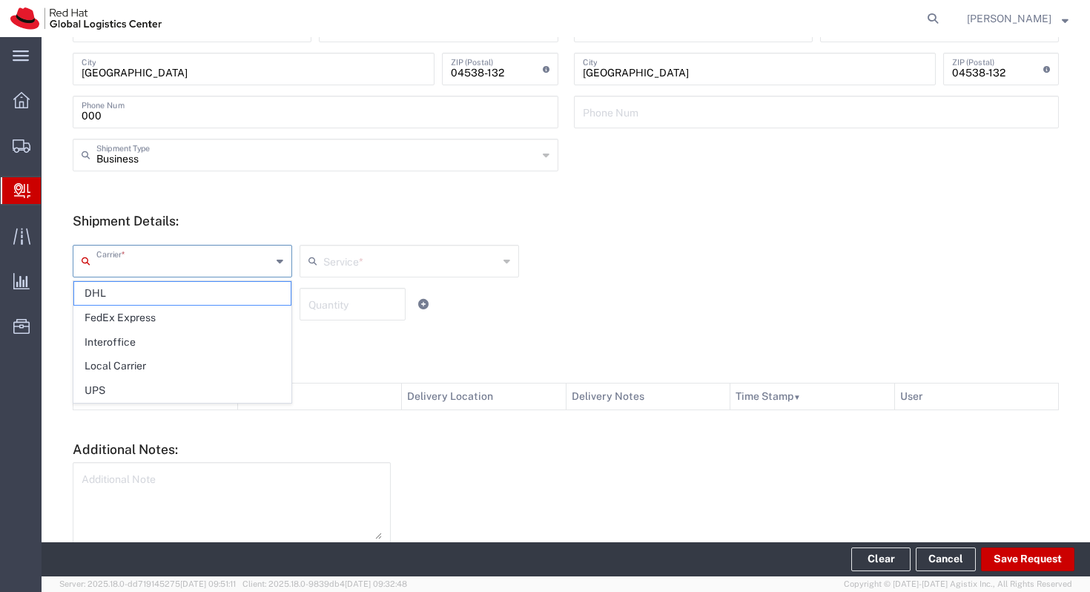
click at [142, 257] on input "text" at bounding box center [183, 260] width 175 height 26
click at [131, 341] on span "Interoffice" at bounding box center [182, 342] width 217 height 23
type input "Interoffice"
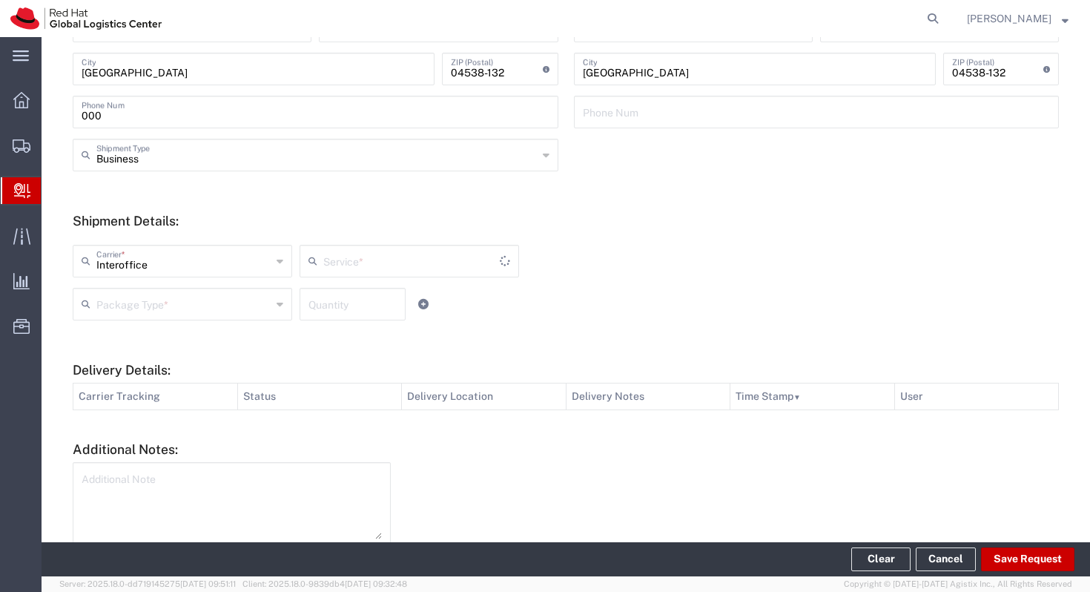
type input "IO_Ground"
click at [199, 312] on input "text" at bounding box center [183, 303] width 175 height 26
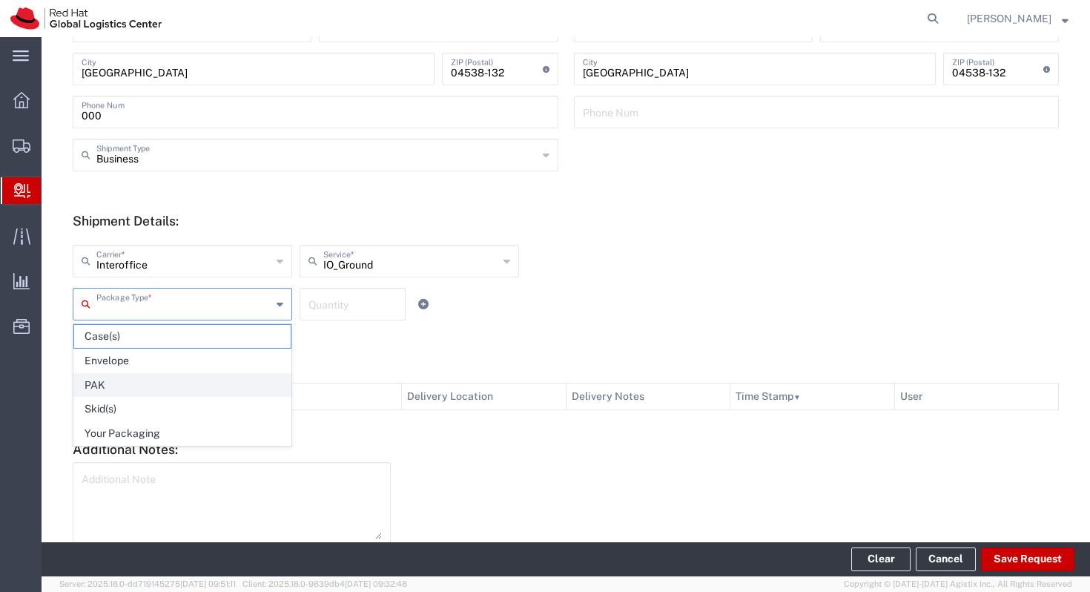
click at [173, 390] on span "PAK" at bounding box center [182, 385] width 217 height 23
type input "PAK"
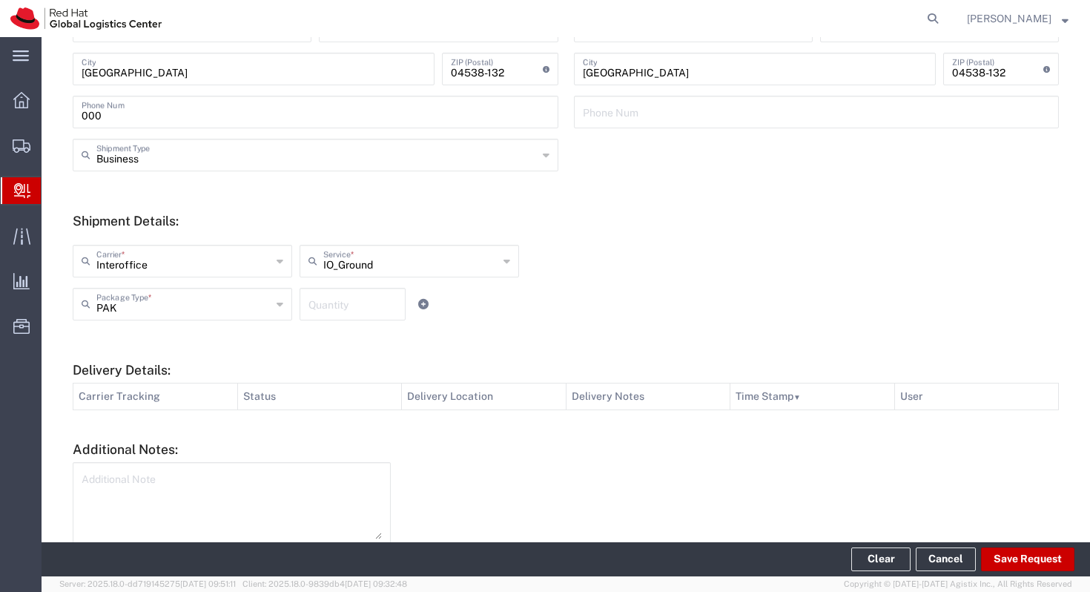
click at [174, 464] on div "Additional Note" at bounding box center [232, 503] width 318 height 82
click at [171, 495] on textarea at bounding box center [232, 502] width 300 height 73
type textarea "S"
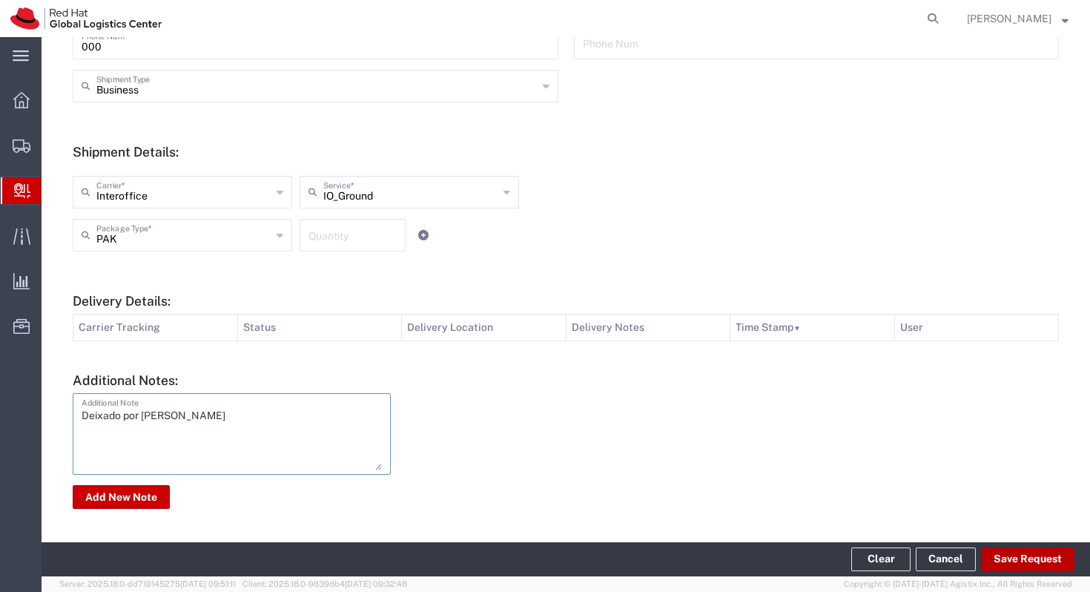
type textarea "Deixado por Ana"
click at [1034, 558] on button "Save Request" at bounding box center [1027, 559] width 93 height 24
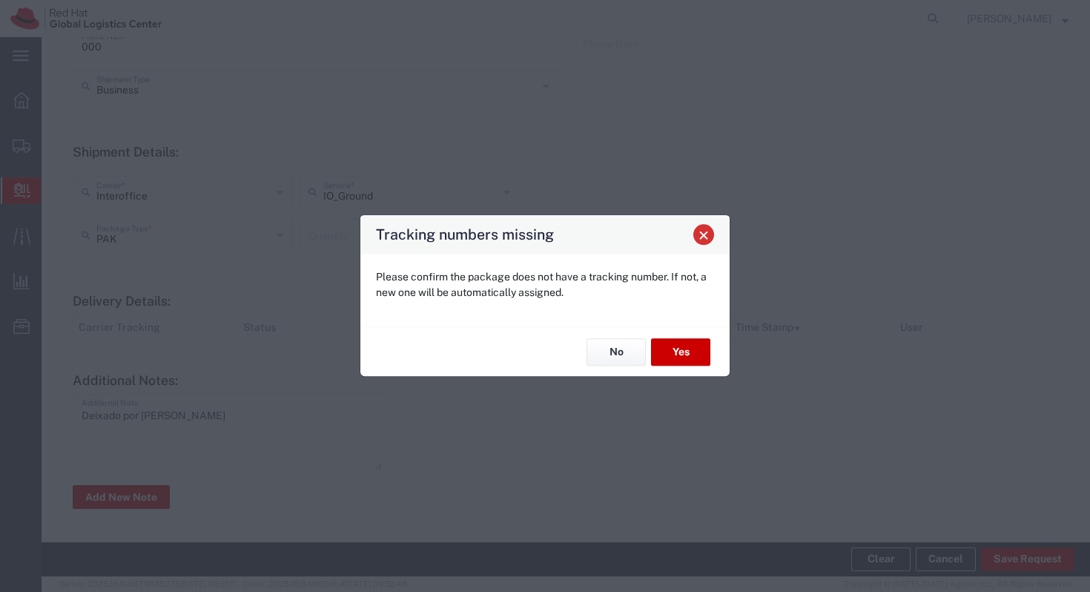
click at [707, 239] on span "Close" at bounding box center [703, 235] width 10 height 10
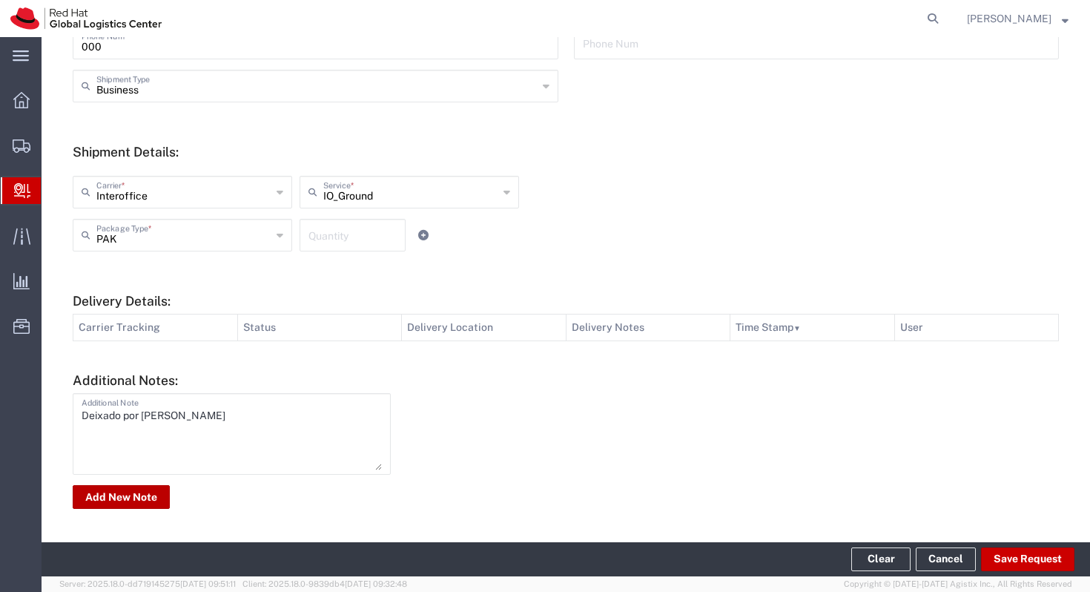
click at [137, 498] on button "Add New Note" at bounding box center [121, 497] width 97 height 24
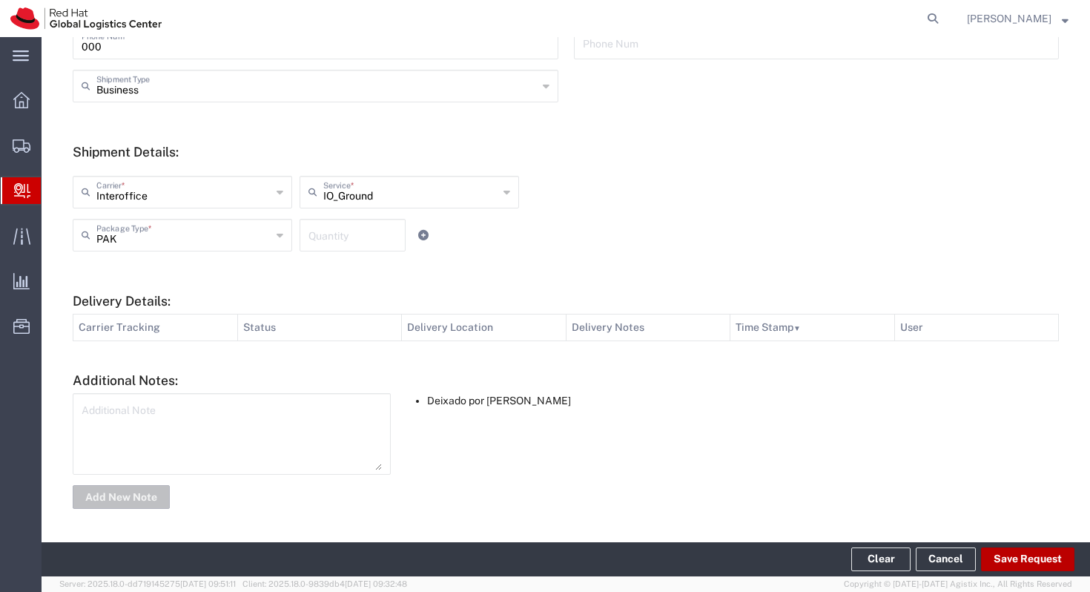
click at [1028, 554] on button "Save Request" at bounding box center [1027, 559] width 93 height 24
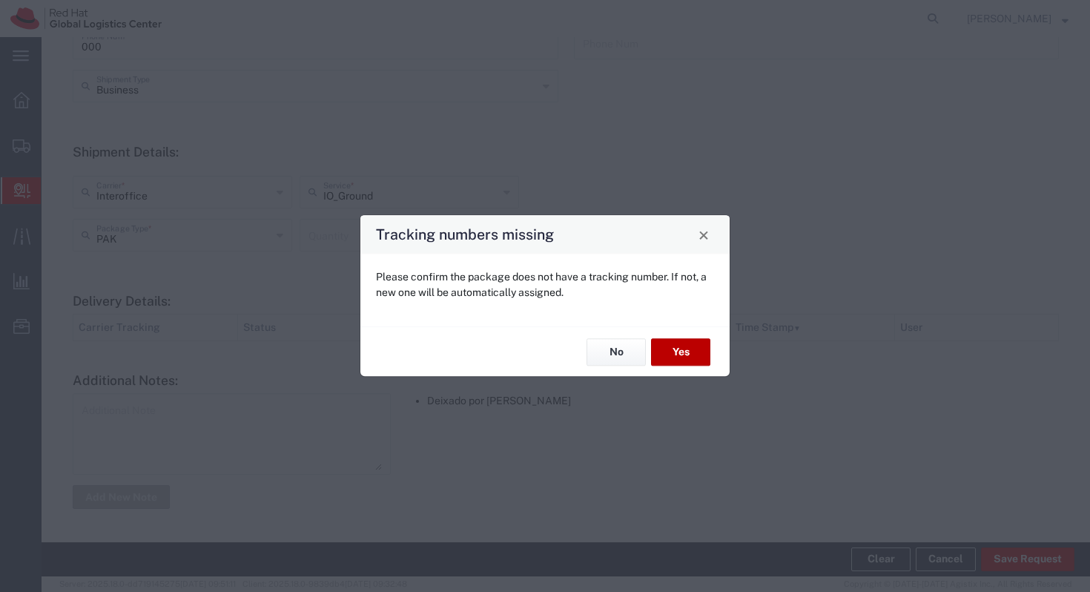
click at [683, 343] on button "Yes" at bounding box center [680, 351] width 59 height 27
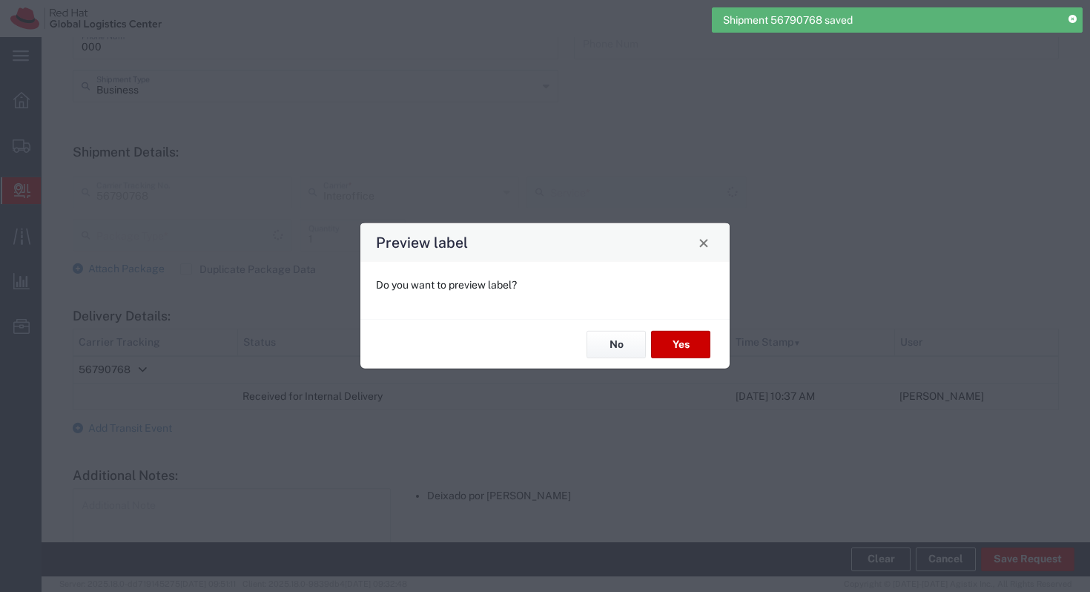
type input "PAK"
type input "IO_Ground"
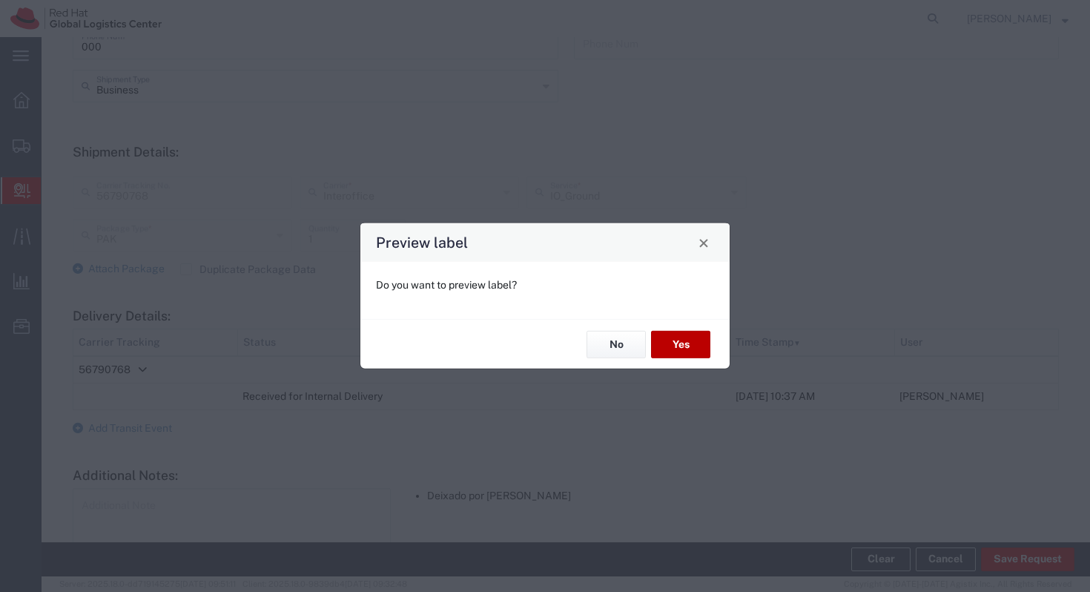
click at [662, 349] on button "Yes" at bounding box center [680, 344] width 59 height 27
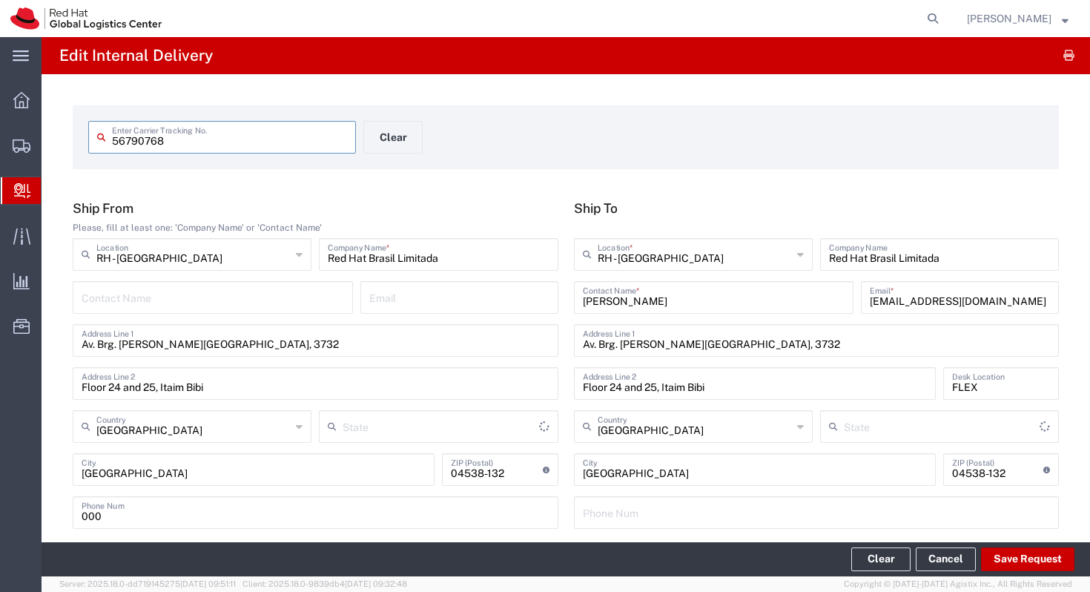
type input "São Paulo"
type input "PAK"
type input "IO_Ground"
type input "São Paulo"
